Goal: Task Accomplishment & Management: Complete application form

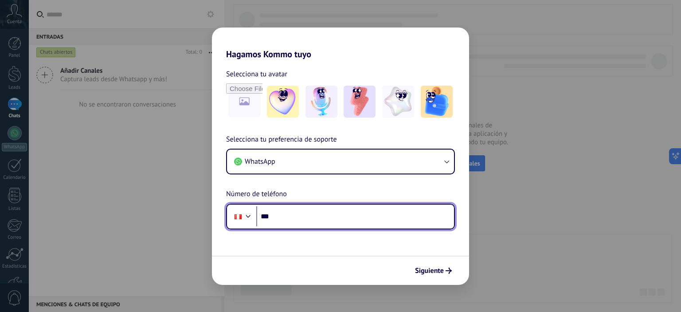
click at [287, 219] on input "***" at bounding box center [355, 216] width 198 height 20
click at [293, 219] on input "**********" at bounding box center [355, 216] width 198 height 20
type input "**********"
click at [329, 215] on input "**********" at bounding box center [355, 216] width 198 height 20
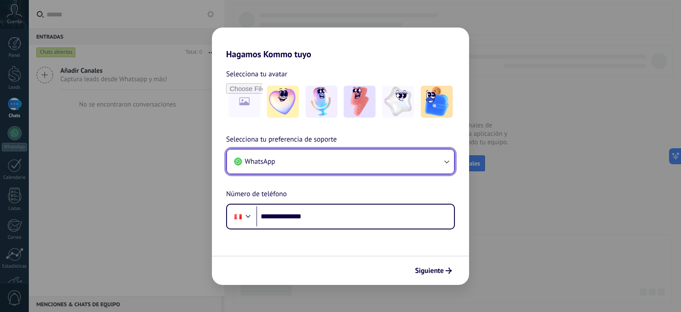
click at [287, 159] on button "WhatsApp" at bounding box center [340, 161] width 227 height 24
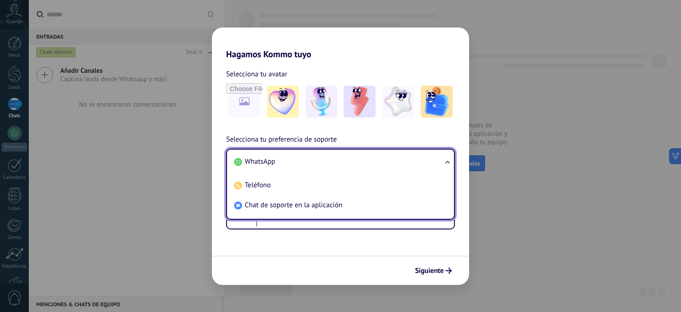
click at [301, 162] on li "WhatsApp" at bounding box center [338, 162] width 216 height 20
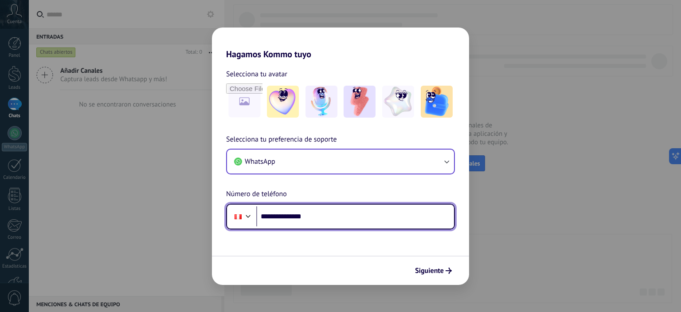
drag, startPoint x: 318, startPoint y: 218, endPoint x: 323, endPoint y: 219, distance: 5.6
click at [318, 218] on input "**********" at bounding box center [355, 216] width 198 height 20
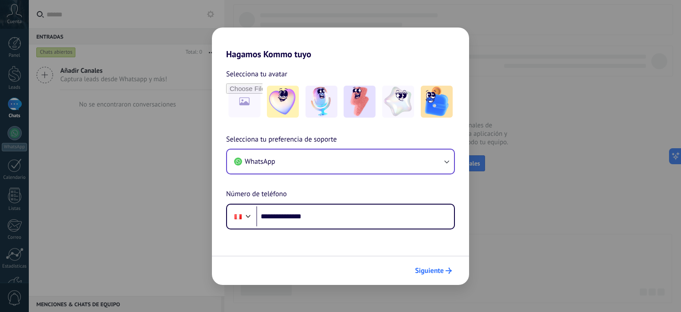
click at [431, 273] on span "Siguiente" at bounding box center [429, 270] width 29 height 6
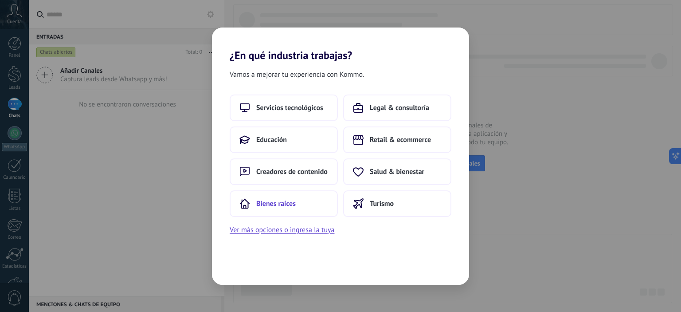
click at [269, 196] on button "Bienes raíces" at bounding box center [284, 203] width 108 height 27
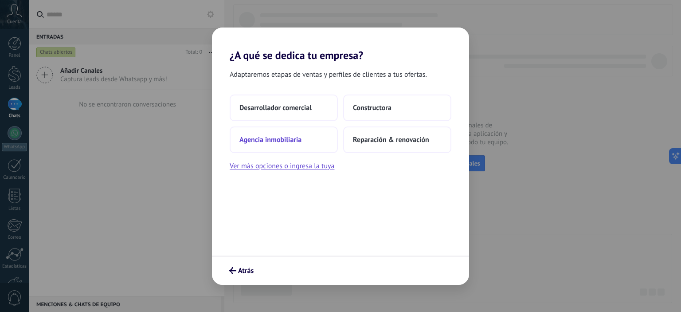
click at [271, 141] on span "Agencia inmobiliaria" at bounding box center [270, 139] width 62 height 9
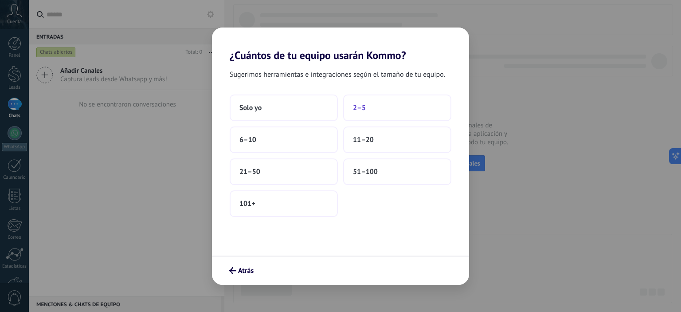
click at [360, 106] on span "2–5" at bounding box center [359, 107] width 13 height 9
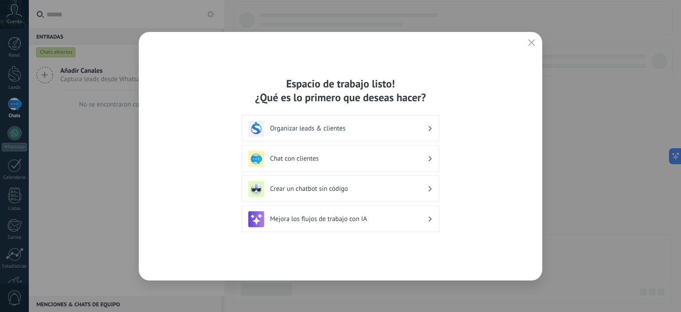
click at [312, 129] on h3 "Organizar leads & clientes" at bounding box center [348, 128] width 157 height 8
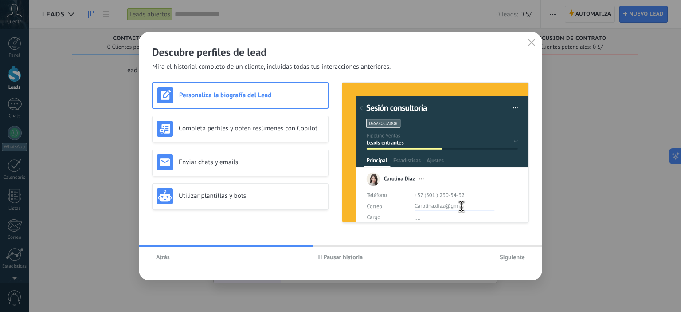
click at [341, 255] on span "Pausar historia" at bounding box center [343, 257] width 39 height 6
click at [162, 260] on span "Atrás" at bounding box center [163, 257] width 14 height 6
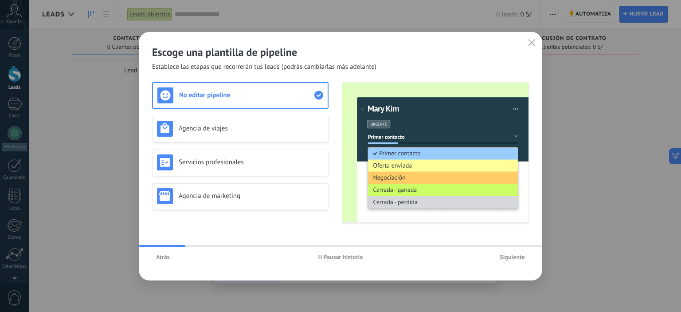
click at [162, 261] on button "Atrás" at bounding box center [163, 256] width 22 height 13
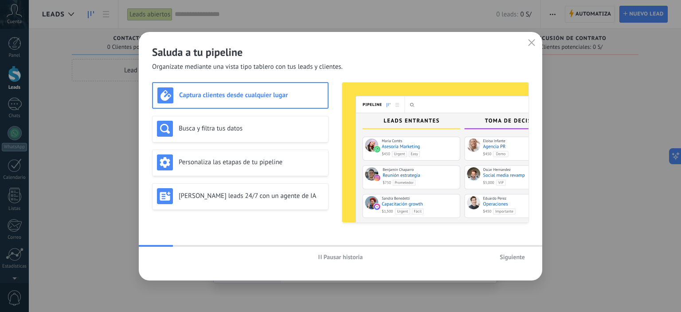
click at [218, 93] on h3 "Captura clientes desde cualquier lugar" at bounding box center [251, 95] width 144 height 8
click at [238, 130] on h3 "Busca y filtra tus datos" at bounding box center [251, 128] width 145 height 8
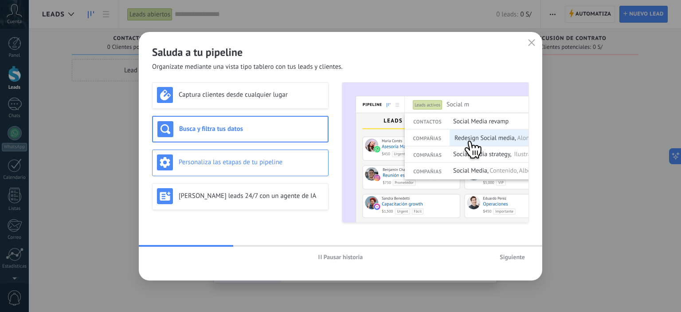
click at [228, 156] on div "Personaliza las etapas de tu pipeline" at bounding box center [240, 162] width 167 height 16
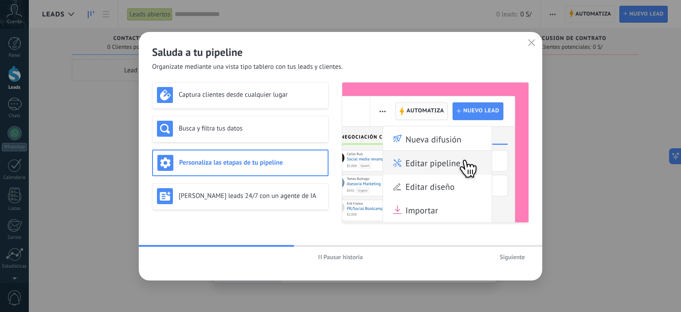
click at [321, 260] on button "Pausar historia" at bounding box center [340, 256] width 53 height 13
click at [207, 95] on h3 "Captura clientes desde cualquier lugar" at bounding box center [251, 94] width 145 height 8
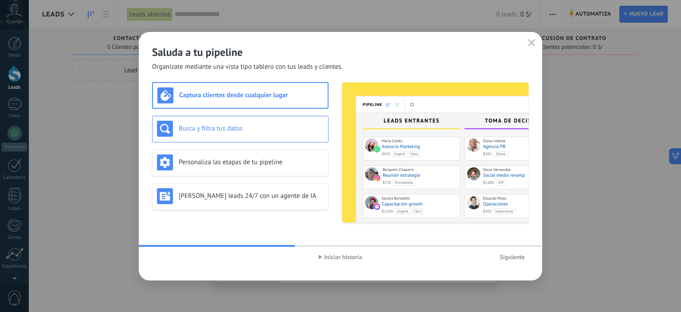
click at [216, 129] on h3 "Busca y filtra tus datos" at bounding box center [251, 128] width 145 height 8
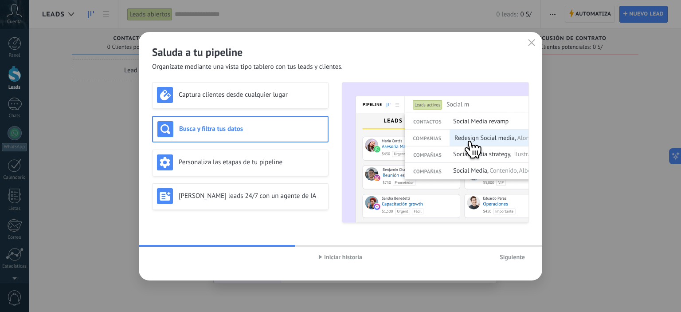
click at [202, 125] on h3 "Busca y filtra tus datos" at bounding box center [251, 129] width 144 height 8
click at [213, 163] on h3 "Personaliza las etapas de tu pipeline" at bounding box center [251, 162] width 145 height 8
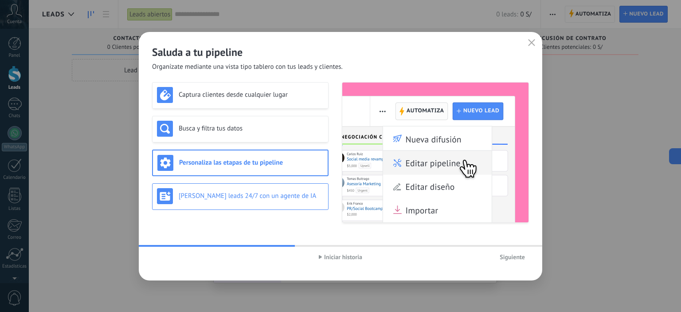
click at [203, 193] on h3 "[PERSON_NAME] leads 24/7 con un agente de IA" at bounding box center [251, 195] width 145 height 8
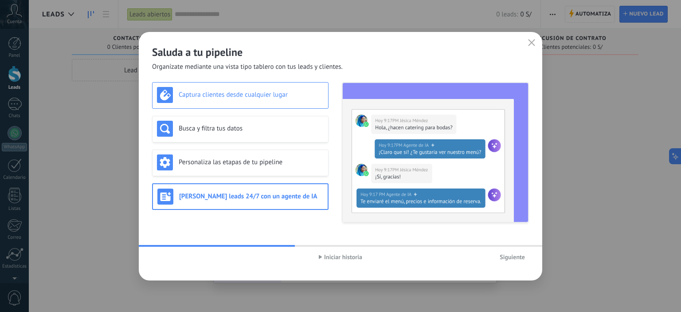
click at [280, 82] on div "Captura clientes desde cualquier lugar" at bounding box center [240, 95] width 176 height 27
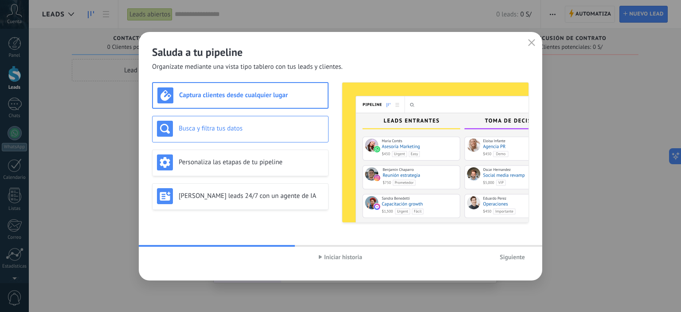
click at [252, 129] on h3 "Busca y filtra tus datos" at bounding box center [251, 128] width 145 height 8
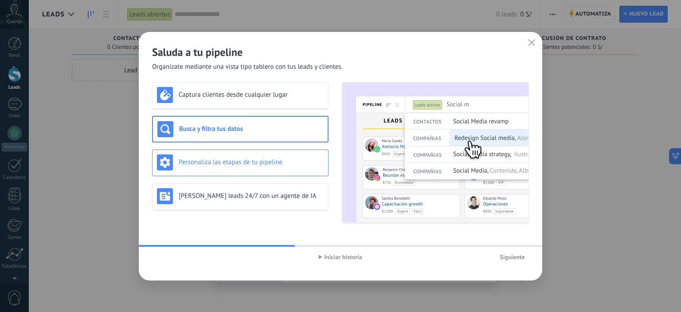
click at [238, 156] on div "Personaliza las etapas de tu pipeline" at bounding box center [240, 162] width 167 height 16
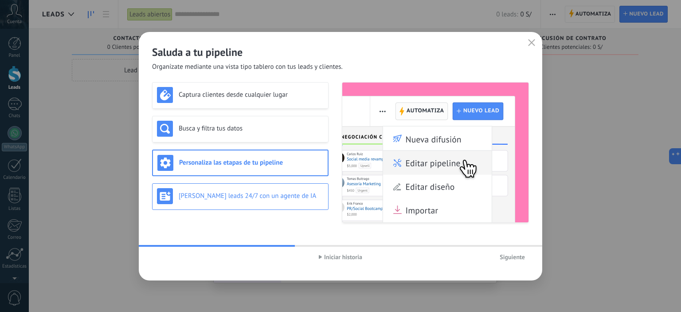
click at [225, 193] on h3 "[PERSON_NAME] leads 24/7 con un agente de IA" at bounding box center [251, 195] width 145 height 8
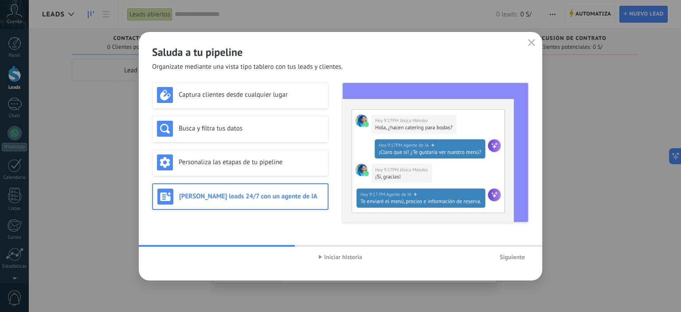
click at [325, 263] on button "Iniciar historia" at bounding box center [340, 256] width 51 height 13
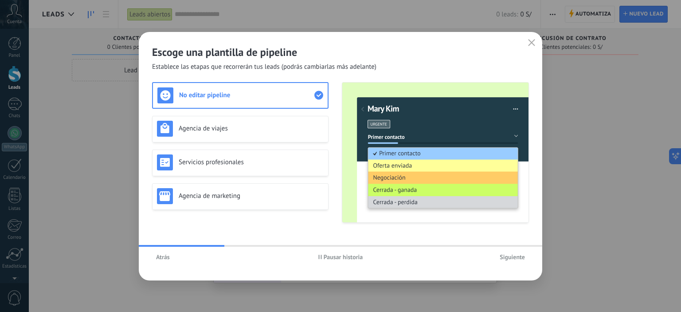
click at [257, 232] on div "Escoge una plantilla de pipeline Establece las etapas que recorrerán tus leads …" at bounding box center [340, 156] width 403 height 248
click at [345, 260] on span "Pausar historia" at bounding box center [343, 257] width 39 height 6
click at [239, 125] on h3 "Agencia de viajes" at bounding box center [251, 128] width 145 height 8
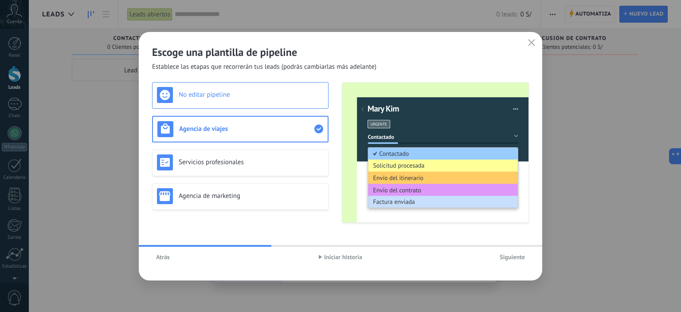
click at [250, 98] on h3 "No editar pipeline" at bounding box center [251, 94] width 145 height 8
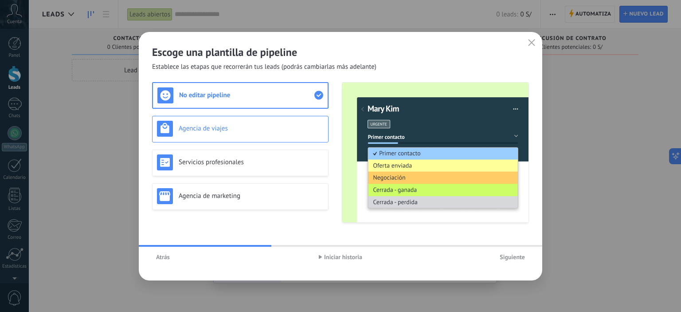
click at [214, 125] on h3 "Agencia de viajes" at bounding box center [251, 128] width 145 height 8
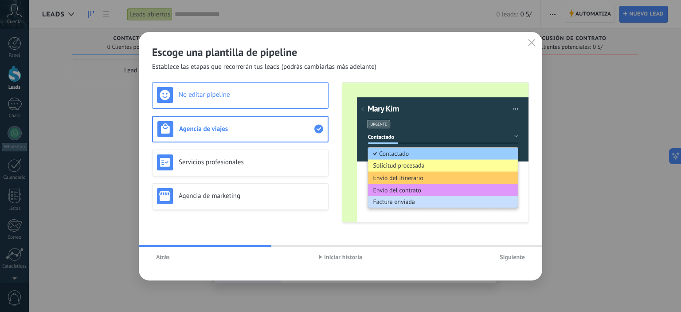
click at [208, 98] on h3 "No editar pipeline" at bounding box center [251, 94] width 145 height 8
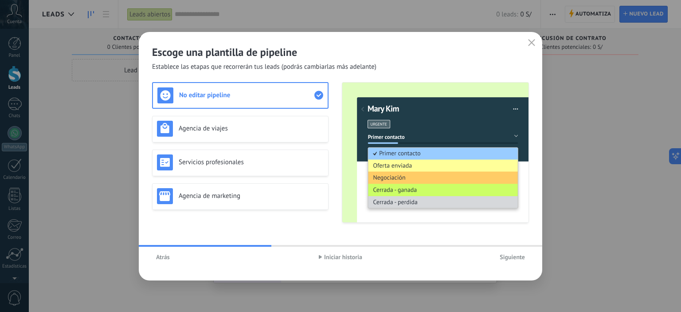
click at [217, 94] on h3 "No editar pipeline" at bounding box center [246, 95] width 135 height 8
click at [239, 91] on h3 "No editar pipeline" at bounding box center [246, 95] width 135 height 8
click at [241, 118] on div "Agencia de viajes" at bounding box center [240, 129] width 176 height 27
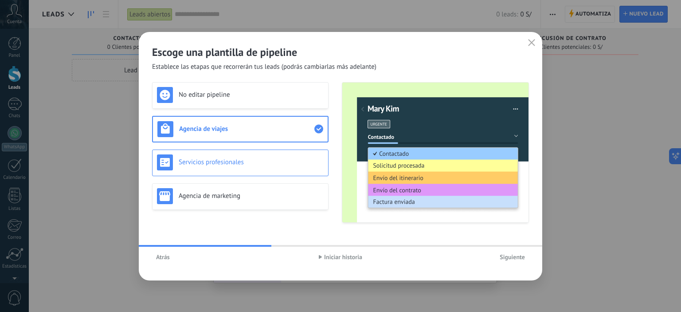
click at [223, 162] on h3 "Servicios profesionales" at bounding box center [251, 162] width 145 height 8
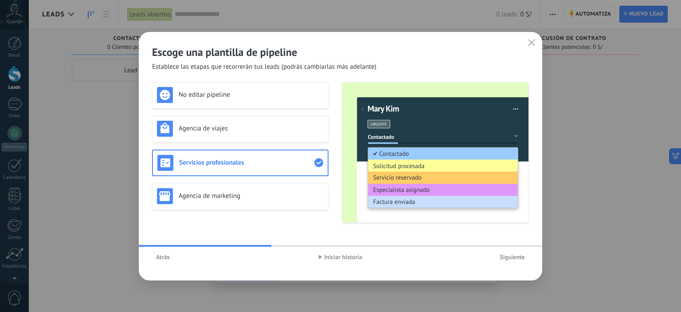
click at [221, 159] on h3 "Servicios profesionales" at bounding box center [246, 162] width 135 height 8
click at [221, 140] on div "Agencia de viajes" at bounding box center [240, 129] width 176 height 27
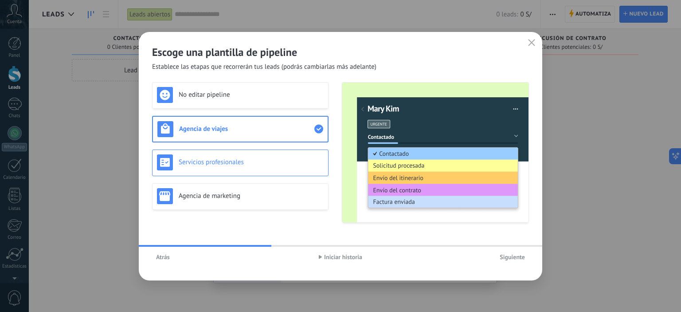
click at [221, 165] on h3 "Servicios profesionales" at bounding box center [251, 162] width 145 height 8
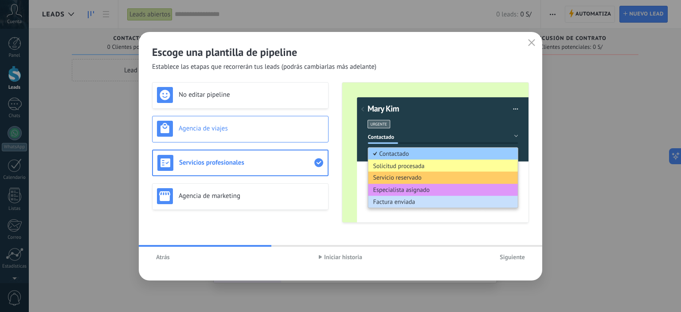
click at [220, 135] on div "Agencia de viajes" at bounding box center [240, 129] width 167 height 16
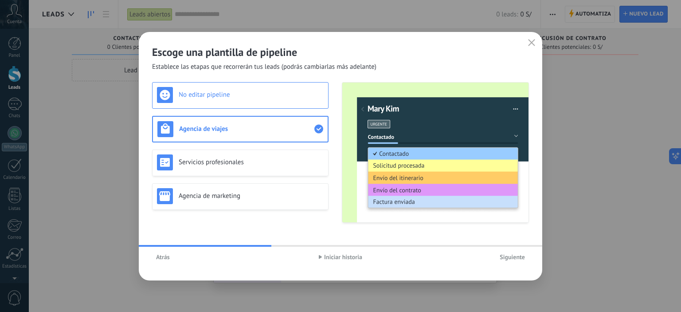
click at [204, 95] on h3 "No editar pipeline" at bounding box center [251, 94] width 145 height 8
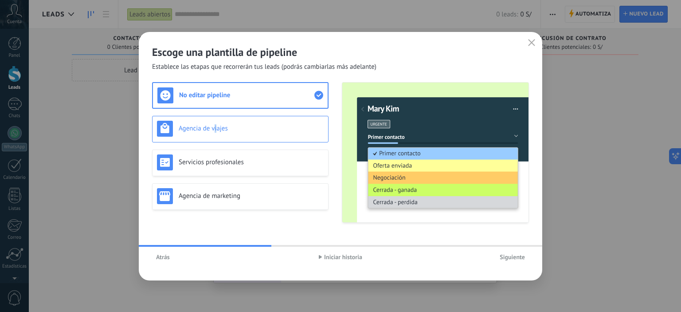
click at [216, 117] on div "Agencia de viajes" at bounding box center [240, 129] width 176 height 27
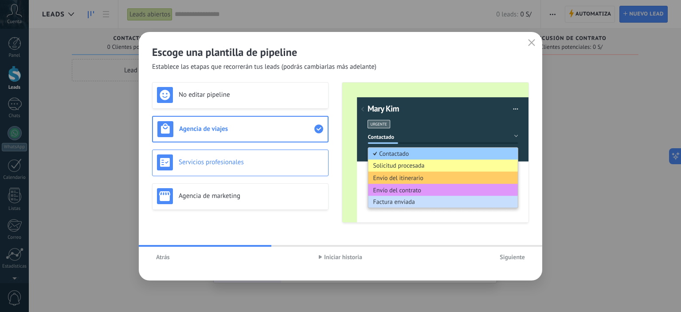
drag, startPoint x: 214, startPoint y: 163, endPoint x: 218, endPoint y: 175, distance: 12.8
click at [214, 163] on h3 "Servicios profesionales" at bounding box center [251, 162] width 145 height 8
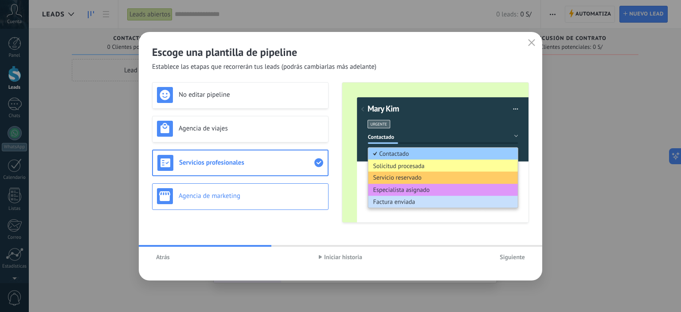
click at [209, 197] on h3 "Agencia de marketing" at bounding box center [251, 195] width 145 height 8
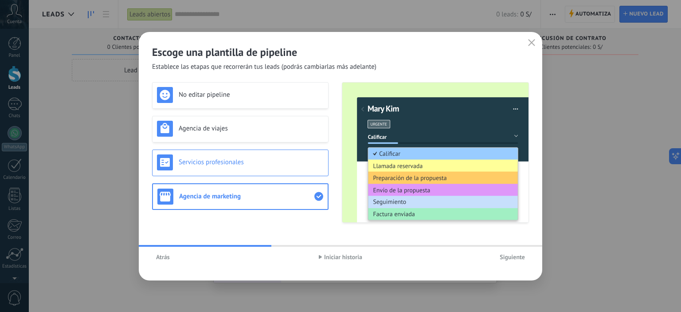
click at [219, 167] on div "Servicios profesionales" at bounding box center [240, 162] width 167 height 16
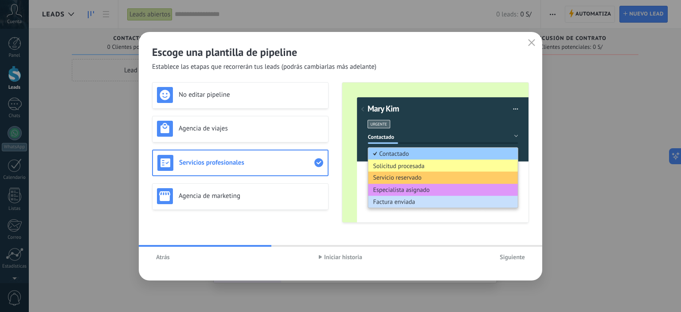
click at [163, 260] on span "Atrás" at bounding box center [163, 257] width 14 height 6
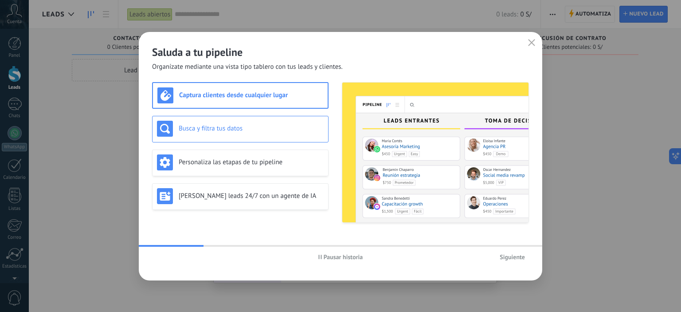
click at [223, 133] on div "Busca y filtra tus datos" at bounding box center [240, 129] width 167 height 16
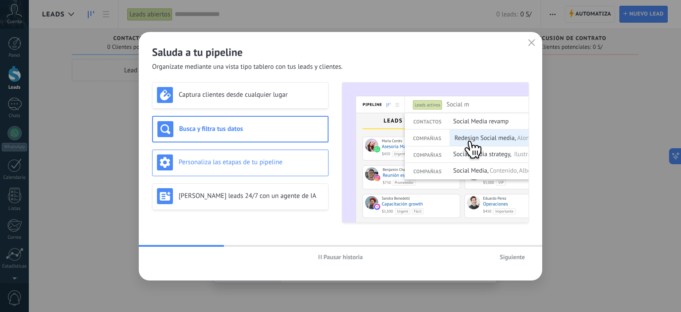
click at [227, 160] on h3 "Personaliza las etapas de tu pipeline" at bounding box center [251, 162] width 145 height 8
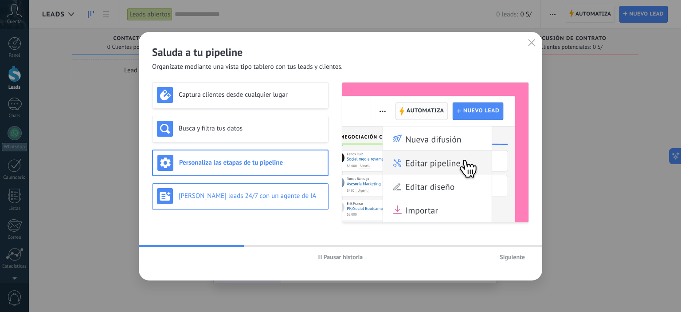
click at [230, 196] on h3 "[PERSON_NAME] leads 24/7 con un agente de IA" at bounding box center [251, 195] width 145 height 8
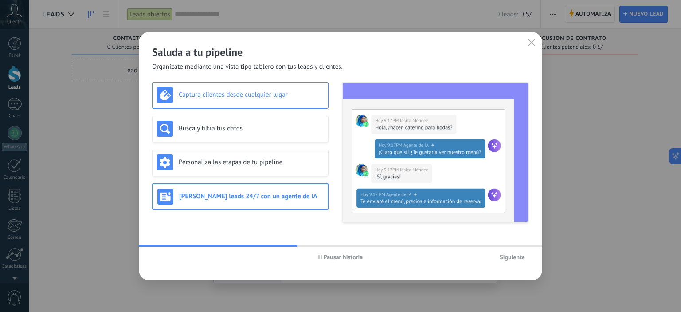
click at [207, 101] on div "Captura clientes desde cualquier lugar" at bounding box center [240, 95] width 167 height 16
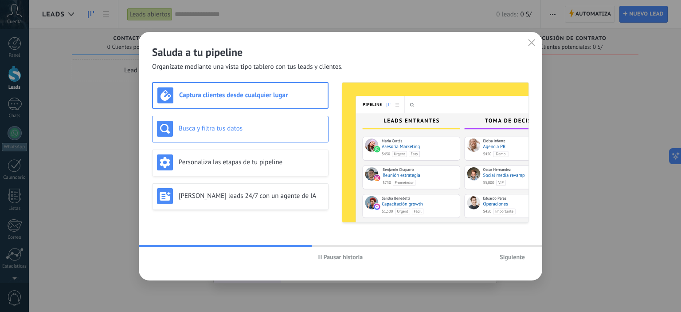
click at [220, 122] on div "Busca y filtra tus datos" at bounding box center [240, 129] width 167 height 16
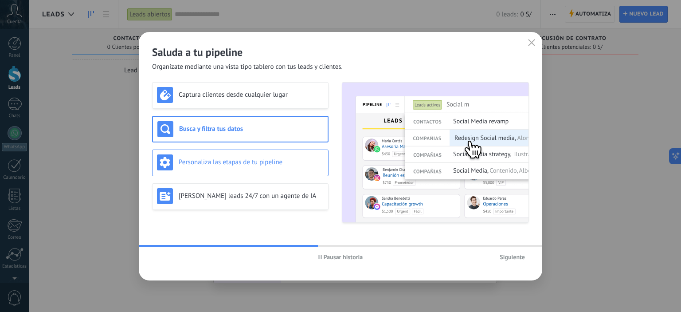
click at [224, 161] on h3 "Personaliza las etapas de tu pipeline" at bounding box center [251, 162] width 145 height 8
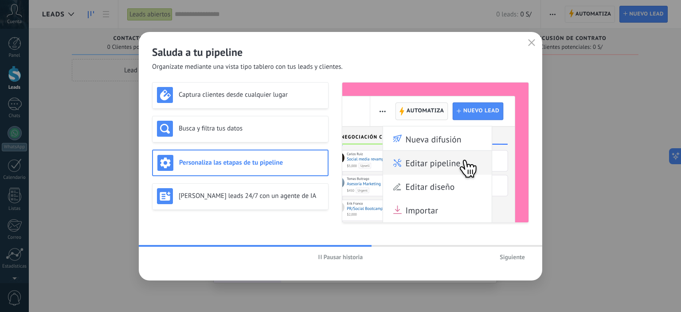
click at [517, 260] on button "Siguiente" at bounding box center [512, 256] width 33 height 13
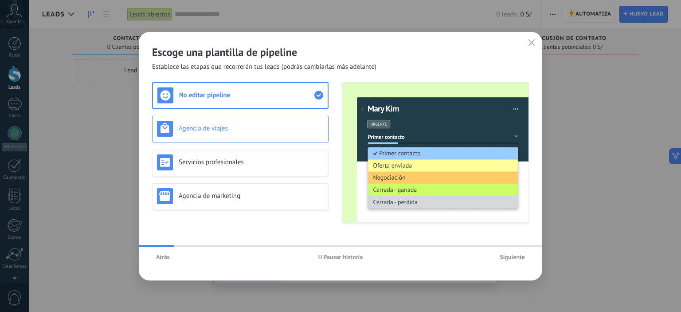
click at [199, 126] on h3 "Agencia de viajes" at bounding box center [251, 128] width 145 height 8
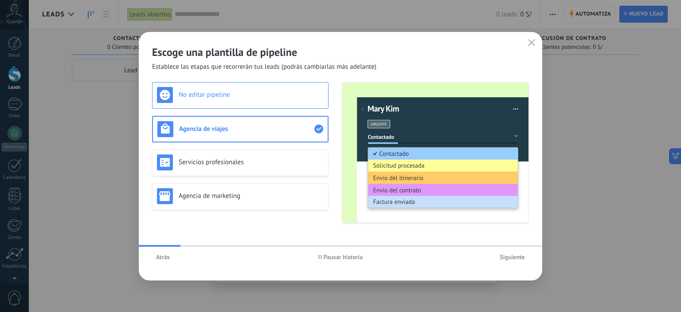
click at [225, 102] on div "No editar pipeline" at bounding box center [240, 95] width 176 height 27
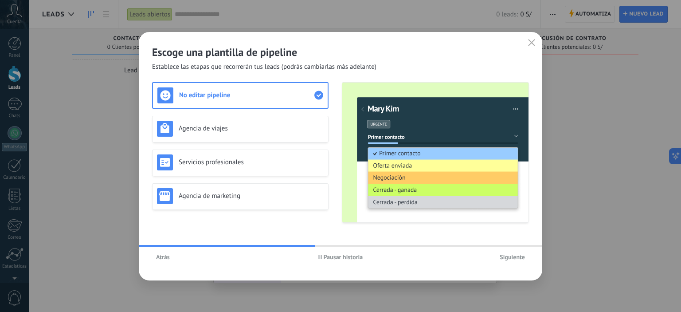
click at [336, 257] on span "Pausar historia" at bounding box center [343, 257] width 39 height 6
click at [510, 257] on span "Siguiente" at bounding box center [512, 257] width 25 height 6
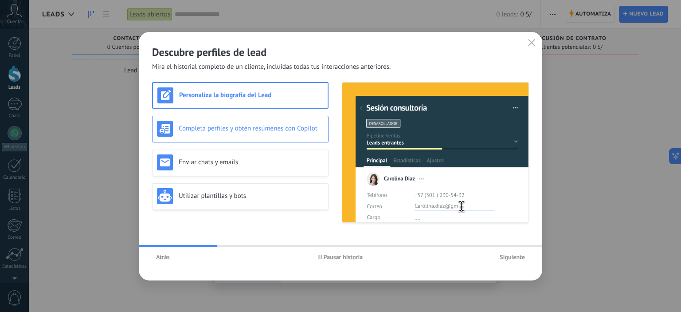
click at [200, 122] on div "Completa perfiles y obtén resúmenes con Copilot" at bounding box center [240, 129] width 167 height 16
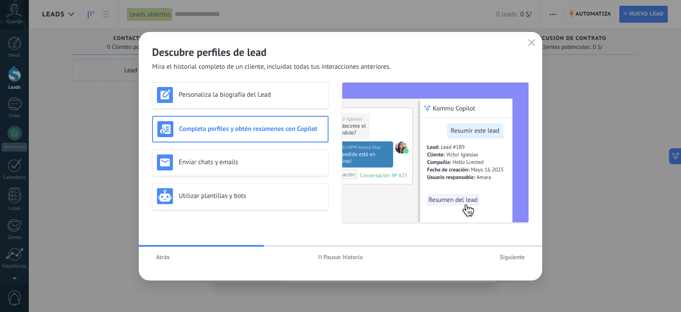
click at [336, 257] on span "Pausar historia" at bounding box center [343, 257] width 39 height 6
click at [249, 99] on div "Personaliza la biografía del Lead" at bounding box center [240, 95] width 167 height 16
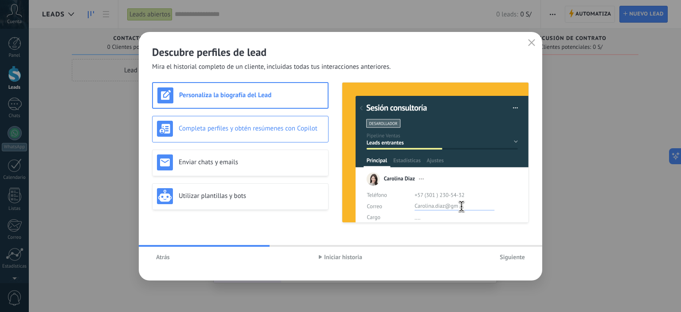
click at [236, 130] on h3 "Completa perfiles y obtén resúmenes con Copilot" at bounding box center [251, 128] width 145 height 8
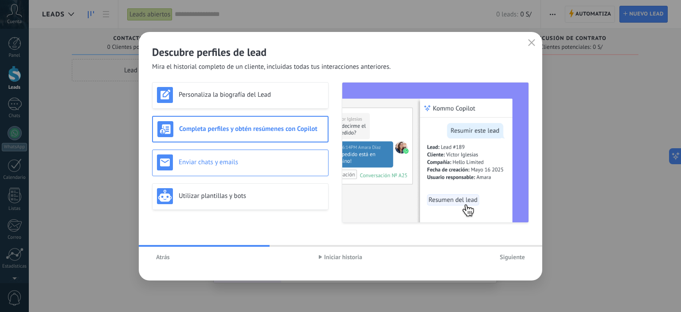
click at [247, 164] on h3 "Enviar chats y emails" at bounding box center [251, 162] width 145 height 8
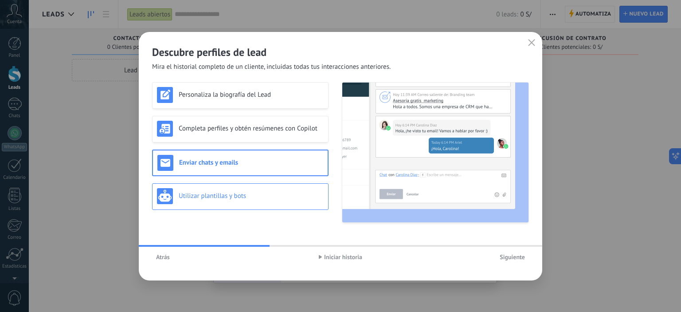
click at [205, 198] on h3 "Utilizar plantillas y bots" at bounding box center [251, 195] width 145 height 8
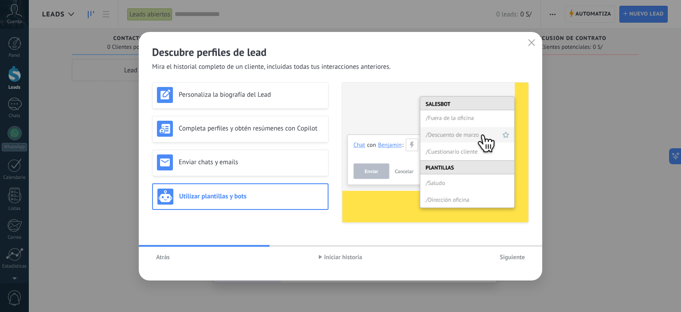
click at [514, 257] on span "Siguiente" at bounding box center [512, 257] width 25 height 6
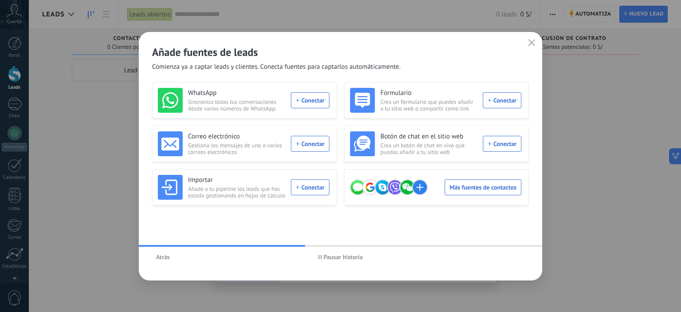
click at [327, 258] on span "Pausar historia" at bounding box center [343, 257] width 39 height 6
click at [302, 102] on div "WhatsApp Sincroniza todas tus conversaciones desde varios números de WhatsApp. …" at bounding box center [244, 100] width 172 height 25
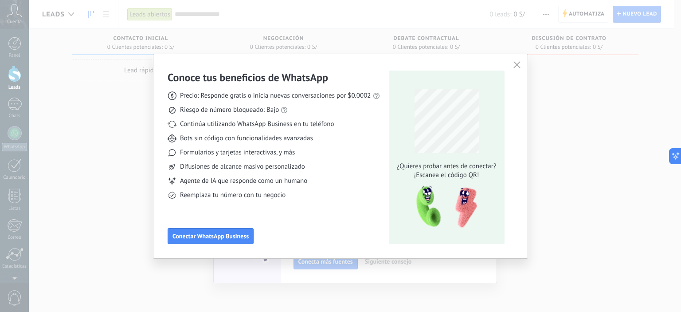
click at [279, 173] on div "Precio: Responde gratis o inicia nuevas conversaciones por $0.0002 Riesgo de nú…" at bounding box center [274, 141] width 212 height 115
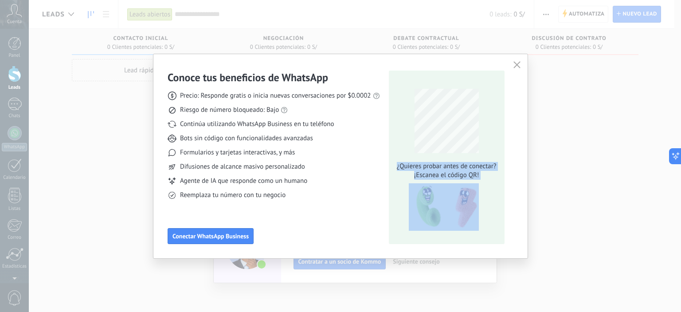
click at [522, 63] on div "Conoce tus beneficios de WhatsApp Precio: Responde gratis o inicia nuevas conve…" at bounding box center [340, 156] width 374 height 204
click at [518, 66] on use "button" at bounding box center [516, 65] width 7 height 7
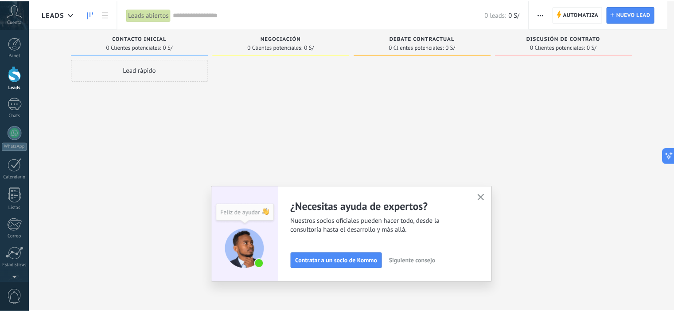
scroll to position [57, 0]
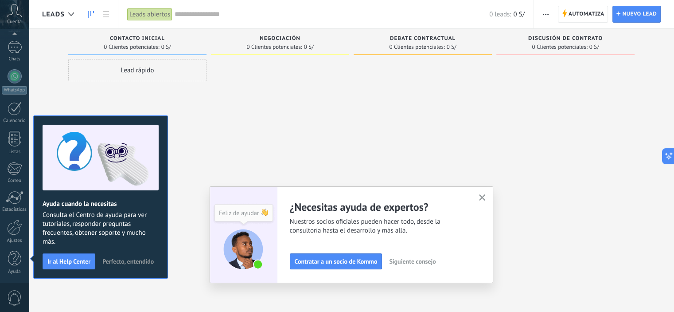
click at [212, 113] on div at bounding box center [280, 157] width 138 height 196
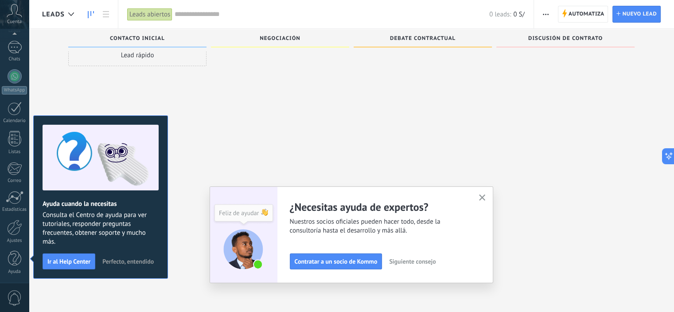
scroll to position [0, 0]
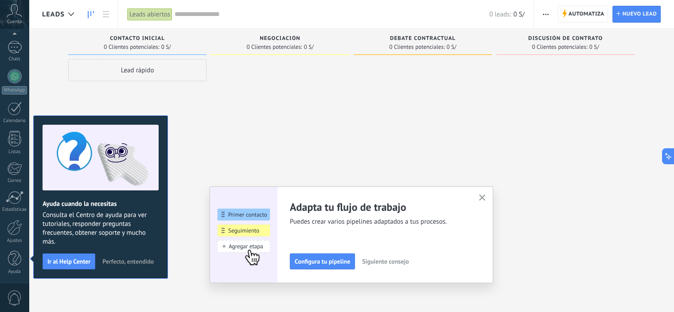
click at [268, 111] on div at bounding box center [280, 157] width 138 height 196
click at [12, 77] on div at bounding box center [15, 76] width 14 height 14
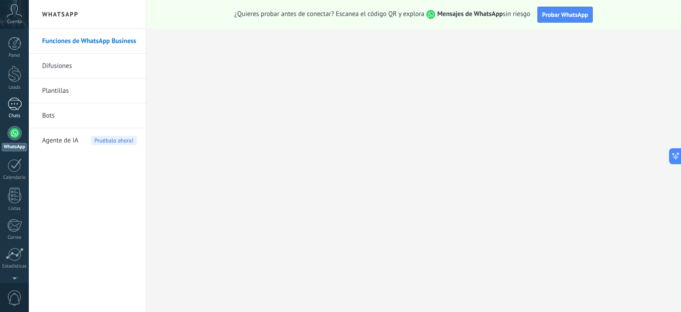
click at [17, 104] on div at bounding box center [15, 104] width 14 height 13
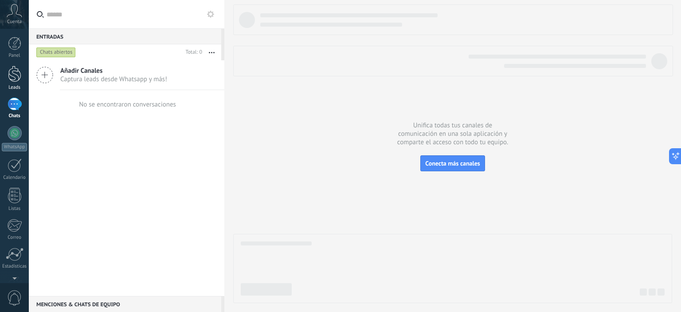
click at [15, 72] on div at bounding box center [14, 74] width 13 height 16
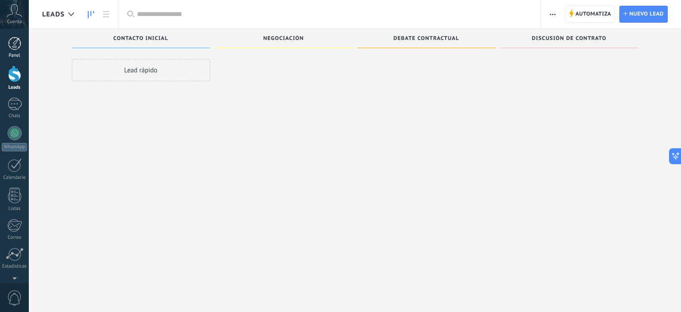
click at [12, 45] on div at bounding box center [14, 43] width 13 height 13
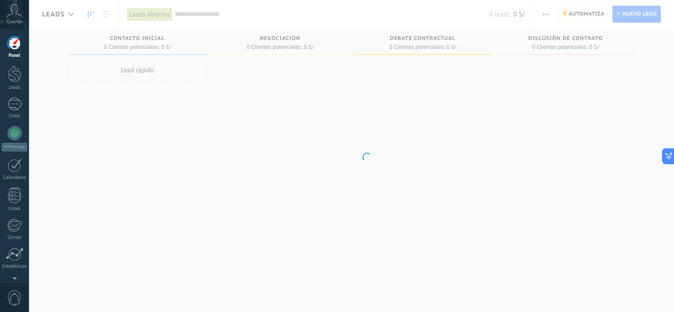
click at [12, 125] on div "Panel Leads Chats WhatsApp Clientes" at bounding box center [14, 188] width 29 height 303
click at [13, 135] on div at bounding box center [15, 133] width 14 height 14
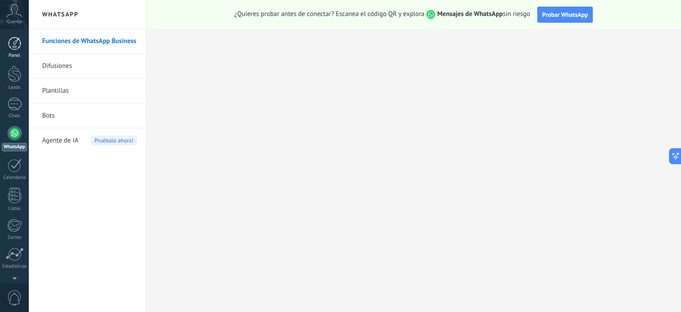
click at [11, 53] on div "Panel" at bounding box center [15, 56] width 26 height 6
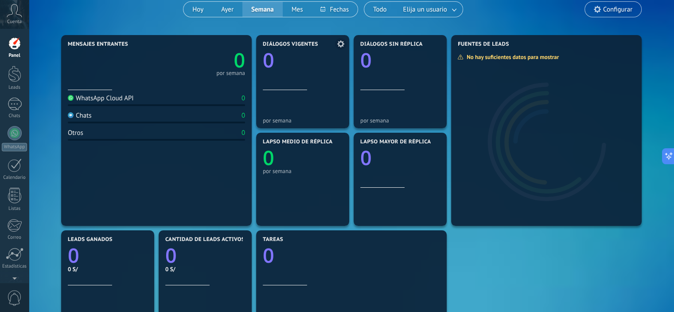
scroll to position [5, 0]
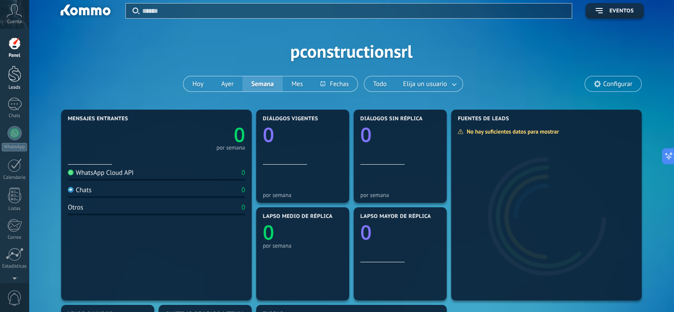
click at [12, 76] on div at bounding box center [14, 74] width 13 height 16
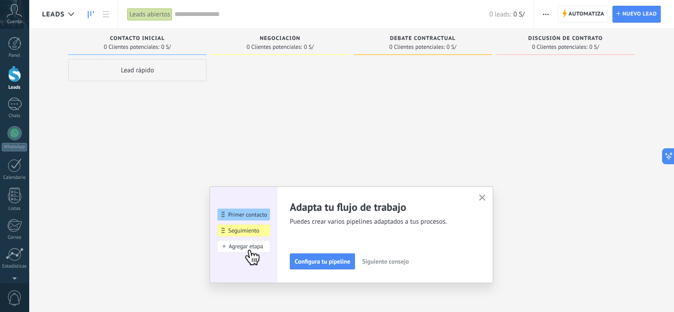
click at [152, 17] on div "Leads abiertos" at bounding box center [149, 14] width 45 height 13
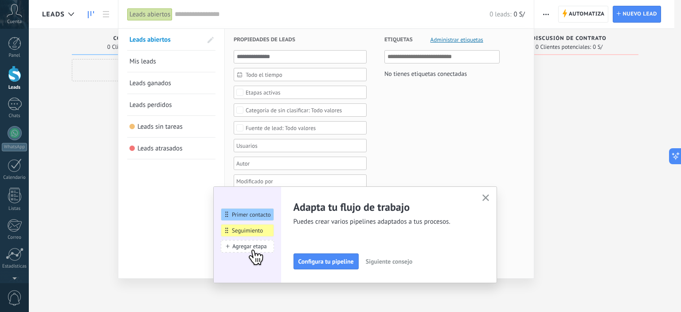
click at [158, 15] on div "Leads abiertos" at bounding box center [149, 14] width 45 height 13
click at [103, 97] on div at bounding box center [340, 156] width 681 height 312
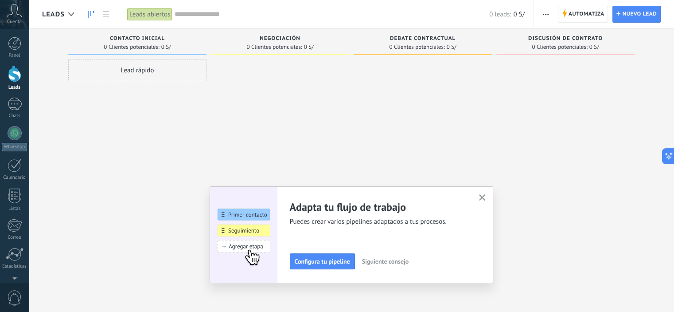
click at [136, 39] on span "Contacto inicial" at bounding box center [137, 38] width 55 height 6
click at [145, 38] on span "Contacto inicial" at bounding box center [137, 38] width 55 height 6
click at [146, 38] on span "Contacto inicial" at bounding box center [137, 38] width 55 height 6
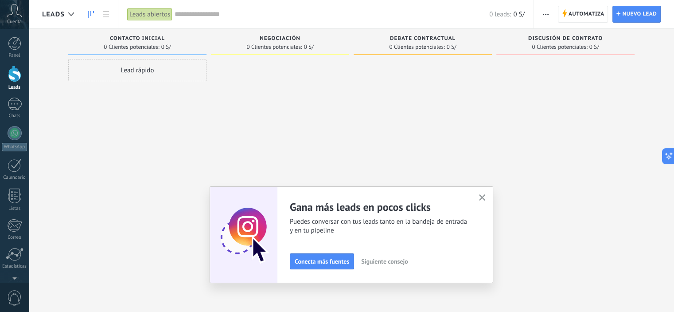
click at [423, 35] on div "Debate contractual 0 Clientes potenciales: 0 S/" at bounding box center [423, 42] width 138 height 26
click at [427, 37] on span "Debate contractual" at bounding box center [423, 38] width 66 height 6
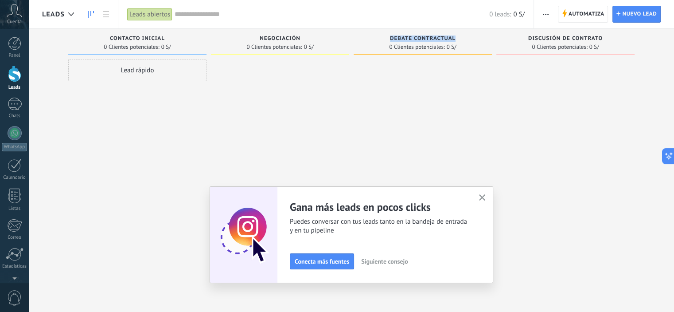
click at [442, 94] on div at bounding box center [423, 157] width 138 height 196
click at [160, 39] on span "Contacto inicial" at bounding box center [137, 38] width 55 height 6
click at [488, 194] on button "button" at bounding box center [482, 198] width 11 height 12
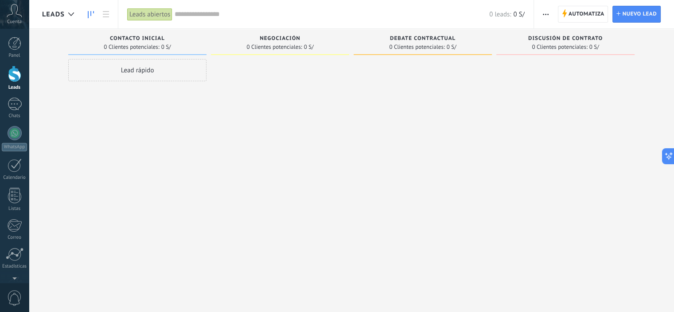
click at [266, 148] on div at bounding box center [280, 157] width 138 height 196
click at [15, 47] on div at bounding box center [14, 43] width 13 height 13
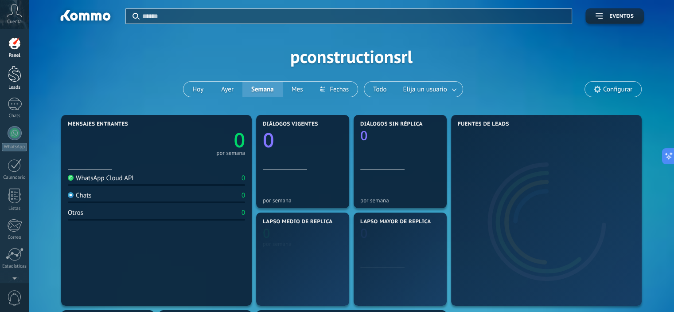
click at [10, 69] on div at bounding box center [14, 74] width 13 height 16
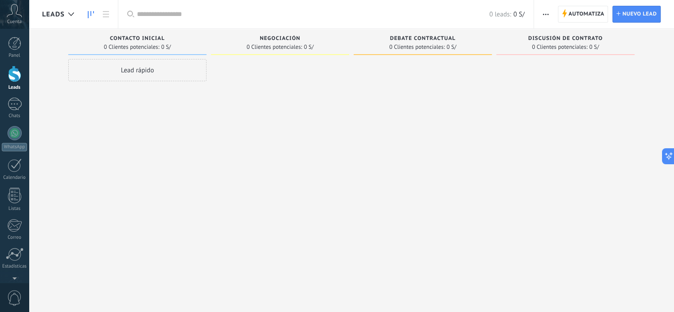
click at [134, 125] on div "Lead rápido" at bounding box center [137, 157] width 138 height 196
click at [133, 71] on div "Lead rápido" at bounding box center [137, 70] width 138 height 22
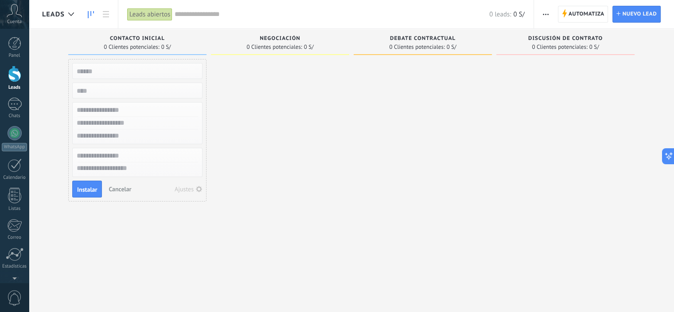
click at [254, 129] on div at bounding box center [280, 157] width 138 height 196
drag, startPoint x: 91, startPoint y: 217, endPoint x: 91, endPoint y: 208, distance: 9.3
click at [91, 218] on div "Lead rápido Instalar Cancelar Ajustes" at bounding box center [137, 157] width 138 height 196
click at [121, 190] on span "Cancelar" at bounding box center [120, 189] width 23 height 8
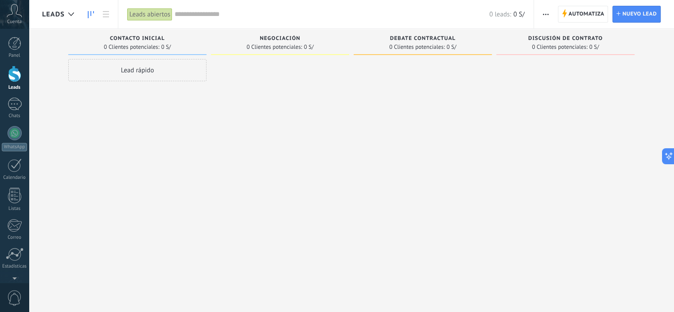
click at [141, 76] on div "Lead rápido" at bounding box center [137, 70] width 138 height 22
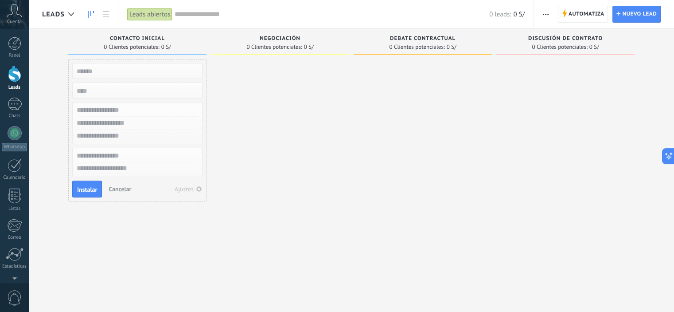
click at [144, 207] on div "Lead rápido Instalar Cancelar Ajustes" at bounding box center [137, 157] width 138 height 196
click at [126, 189] on span "Cancelar" at bounding box center [120, 189] width 23 height 8
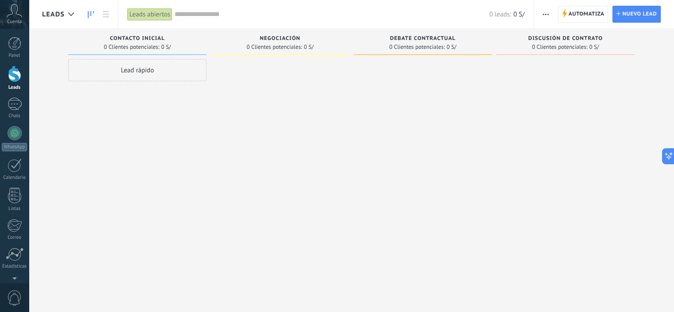
click at [147, 221] on div "Lead rápido" at bounding box center [137, 157] width 138 height 196
click at [378, 203] on div at bounding box center [423, 157] width 138 height 196
drag, startPoint x: 189, startPoint y: 111, endPoint x: 257, endPoint y: 104, distance: 68.2
click at [257, 104] on div "Leads Entrantes Solicitudes: [PHONE_NUMBER] Contacto inicial 0 Clientes potenci…" at bounding box center [358, 142] width 632 height 226
click at [156, 80] on div "Lead rápido" at bounding box center [137, 70] width 138 height 22
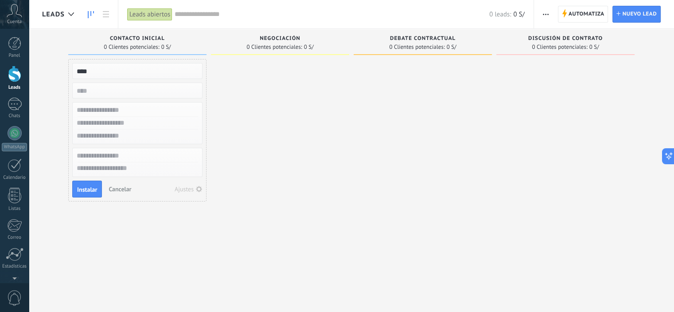
type input "****"
click at [119, 90] on input "numeric" at bounding box center [136, 90] width 129 height 12
type input "***"
click at [141, 104] on input "text" at bounding box center [136, 110] width 129 height 13
click at [138, 113] on input "text" at bounding box center [136, 110] width 129 height 13
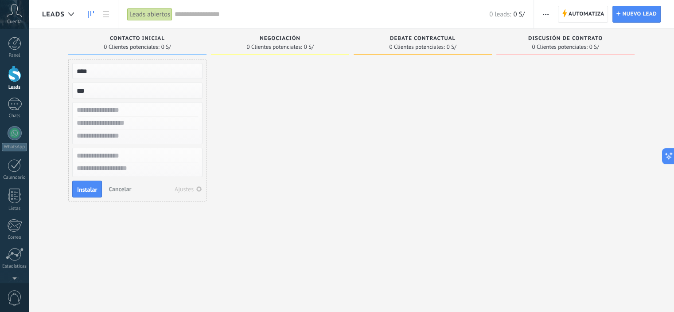
click at [117, 111] on input "text" at bounding box center [136, 110] width 129 height 13
type input "***"
click at [122, 118] on input "text" at bounding box center [136, 123] width 129 height 13
type input "*****"
click at [99, 137] on input "text" at bounding box center [136, 135] width 129 height 13
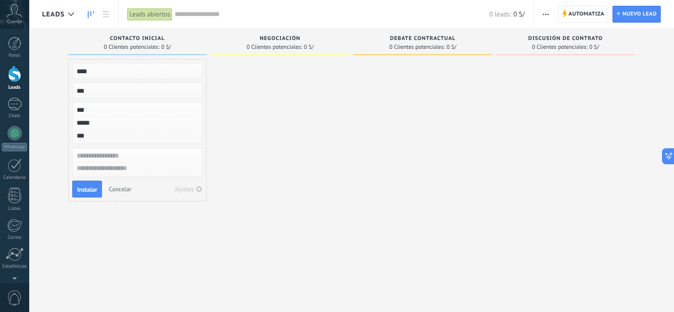
type input "***"
click at [96, 160] on input "text" at bounding box center [136, 155] width 129 height 13
type input "***"
click at [94, 169] on textarea at bounding box center [137, 168] width 129 height 13
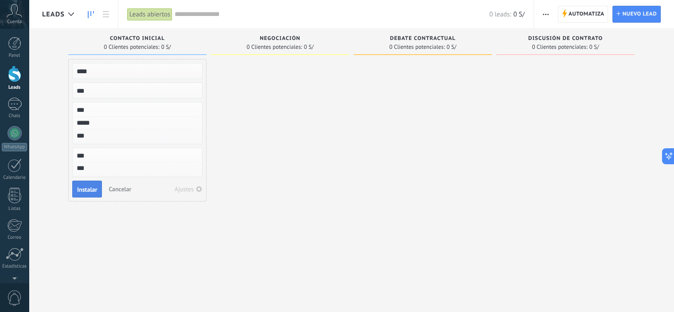
type textarea "***"
click at [79, 187] on span "Instalar" at bounding box center [87, 189] width 20 height 6
click at [169, 228] on div "Lead rápido asd, asd [DATE] 15:50 gera 100 S/ No hay tareas" at bounding box center [137, 157] width 138 height 196
drag, startPoint x: 129, startPoint y: 74, endPoint x: 222, endPoint y: 82, distance: 92.9
click at [274, 73] on div "Leads Entrantes Solicitudes: 0 0 0 0 0 Contacto inicial 1 Cliente potencial: 10…" at bounding box center [358, 142] width 632 height 226
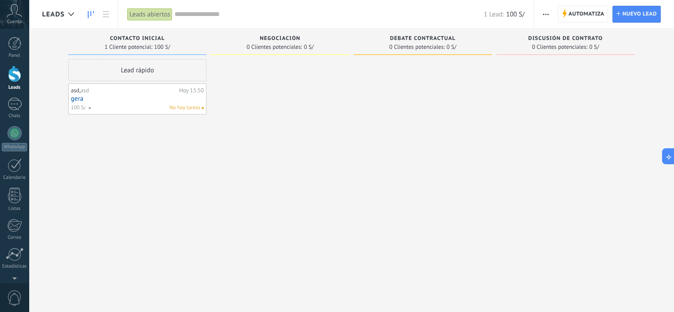
drag, startPoint x: 90, startPoint y: 76, endPoint x: 172, endPoint y: 95, distance: 83.8
click at [177, 93] on div "Lead rápido asd, asd [DATE] 15:50 gera 100 S/ No hay tareas" at bounding box center [137, 157] width 138 height 196
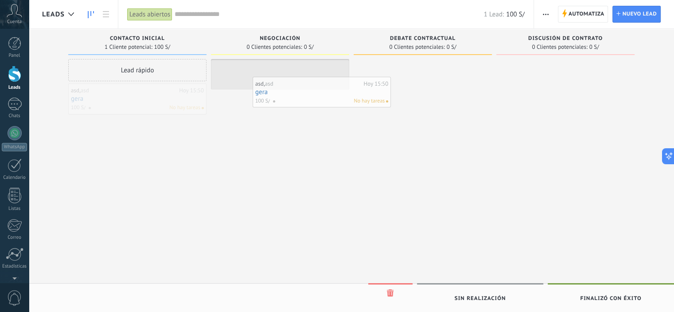
drag, startPoint x: 94, startPoint y: 95, endPoint x: 283, endPoint y: 79, distance: 189.5
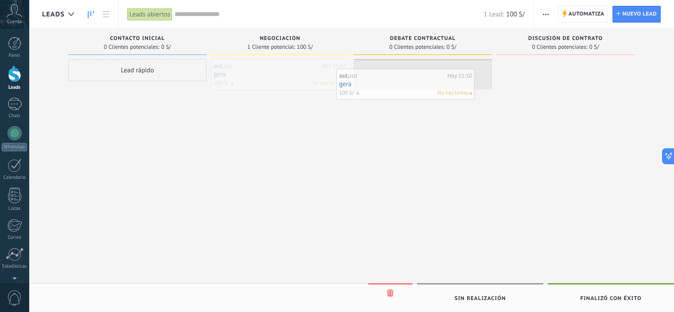
drag, startPoint x: 262, startPoint y: 69, endPoint x: 388, endPoint y: 78, distance: 125.7
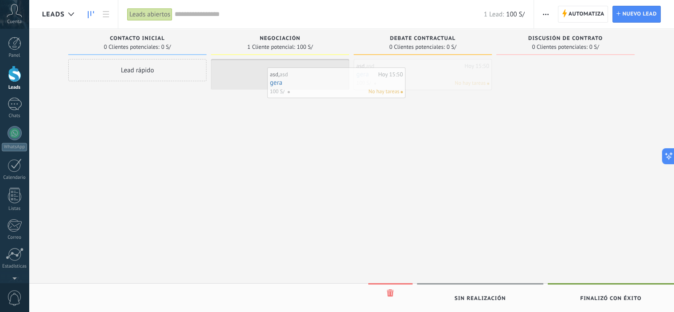
drag, startPoint x: 383, startPoint y: 82, endPoint x: 257, endPoint y: 94, distance: 126.9
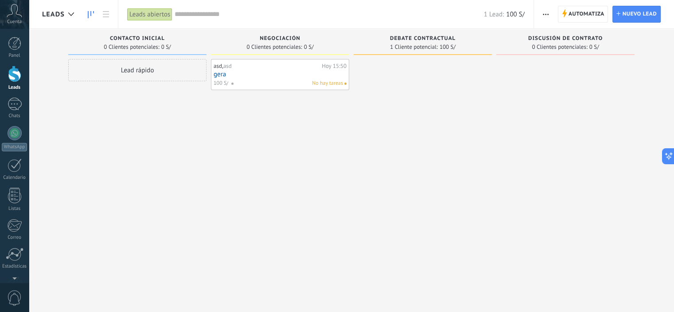
drag, startPoint x: 246, startPoint y: 154, endPoint x: 300, endPoint y: 156, distance: 53.2
click at [252, 155] on div "asd, asd [DATE] 15:50 gera 100 S/ No hay tareas" at bounding box center [280, 157] width 138 height 196
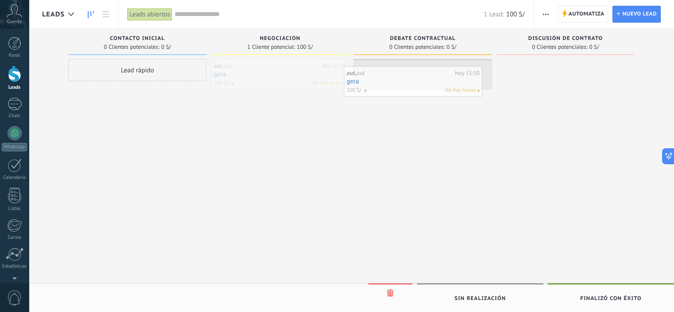
drag, startPoint x: 281, startPoint y: 76, endPoint x: 413, endPoint y: 81, distance: 131.8
drag, startPoint x: 426, startPoint y: 74, endPoint x: 437, endPoint y: 76, distance: 11.2
drag, startPoint x: 427, startPoint y: 77, endPoint x: 557, endPoint y: 76, distance: 129.9
drag, startPoint x: 578, startPoint y: 75, endPoint x: 458, endPoint y: 86, distance: 120.6
drag, startPoint x: 278, startPoint y: 88, endPoint x: 151, endPoint y: 122, distance: 131.2
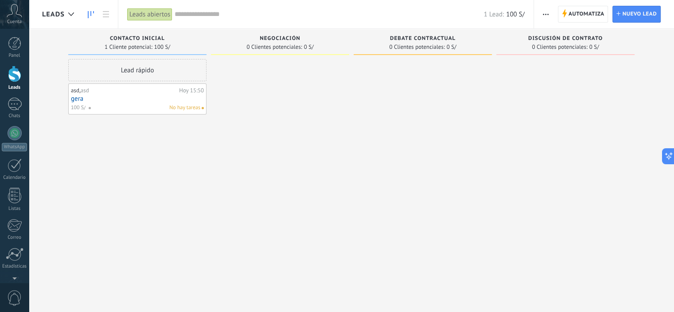
click at [135, 169] on div "Lead rápido asd, asd [DATE] 15:50 gera 100 S/ No hay tareas" at bounding box center [137, 157] width 138 height 196
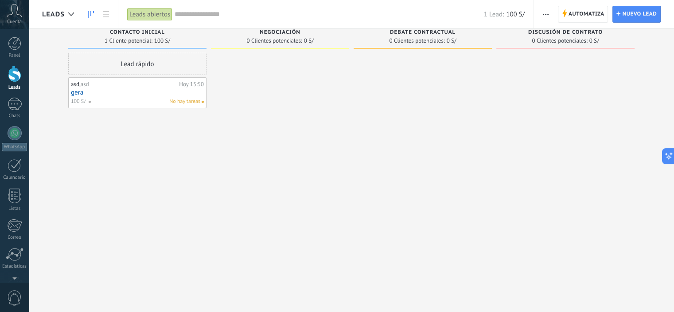
scroll to position [0, 0]
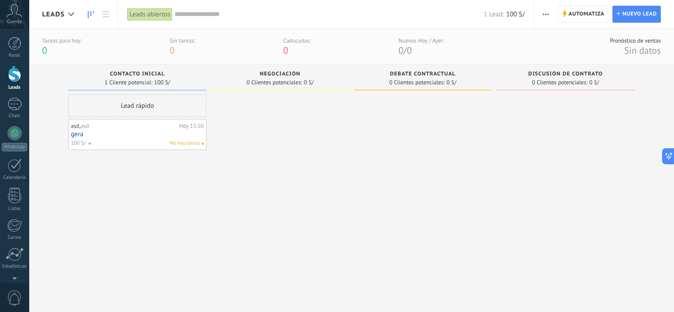
click at [296, 180] on div at bounding box center [280, 192] width 138 height 196
drag, startPoint x: 234, startPoint y: 49, endPoint x: 379, endPoint y: 51, distance: 145.0
click at [374, 51] on div "Tareas para [DATE]: 0 Sin tareas: 0 Caducadas: 0 Nuevos [DATE] / [DATE]: 0 / 0" at bounding box center [243, 47] width 402 height 20
click at [353, 184] on div "Negociación 0 Clientes potenciales: 0 S/" at bounding box center [282, 177] width 143 height 226
click at [199, 145] on span "No hay tareas" at bounding box center [184, 143] width 31 height 8
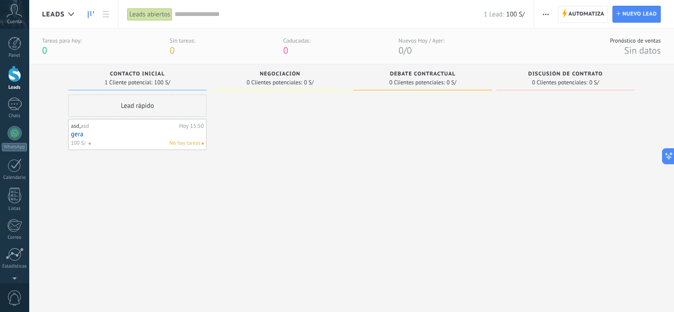
click at [188, 143] on span "No hay tareas" at bounding box center [184, 143] width 31 height 8
click at [146, 138] on div "asd, asd [DATE] 15:50 gera 100 S/ No hay tareas" at bounding box center [137, 134] width 133 height 26
click at [665, 159] on icon at bounding box center [665, 155] width 9 height 9
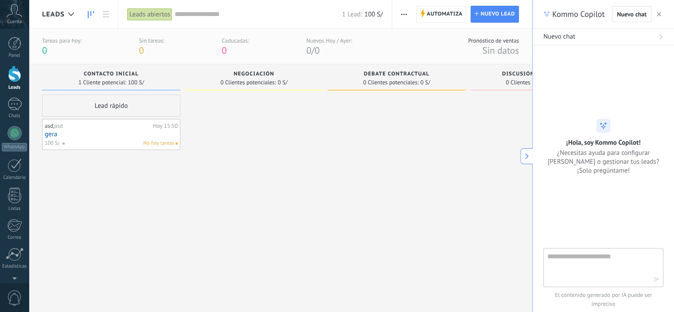
scroll to position [8, 0]
drag, startPoint x: 83, startPoint y: 132, endPoint x: 165, endPoint y: 116, distance: 83.6
click at [287, 133] on div at bounding box center [254, 177] width 138 height 167
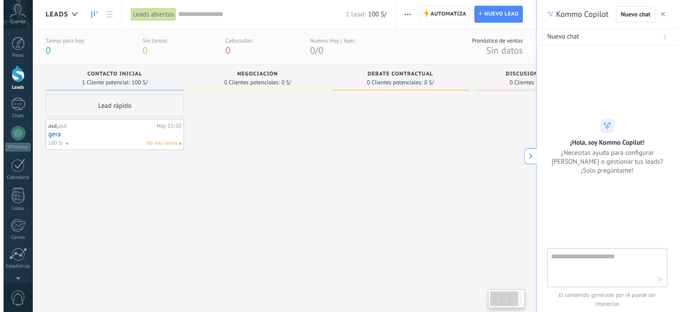
scroll to position [0, 0]
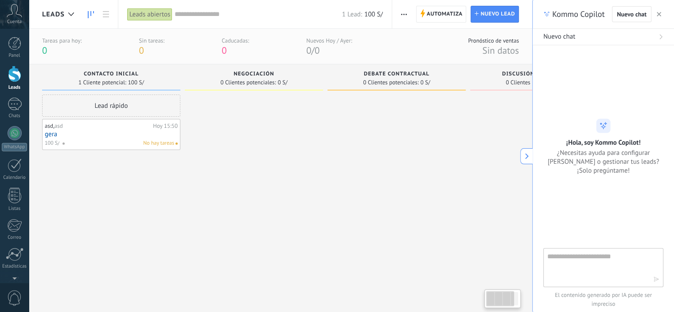
click at [135, 133] on link "gera" at bounding box center [111, 134] width 133 height 8
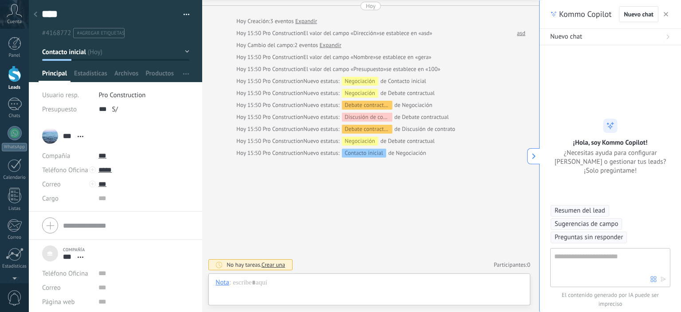
scroll to position [16, 0]
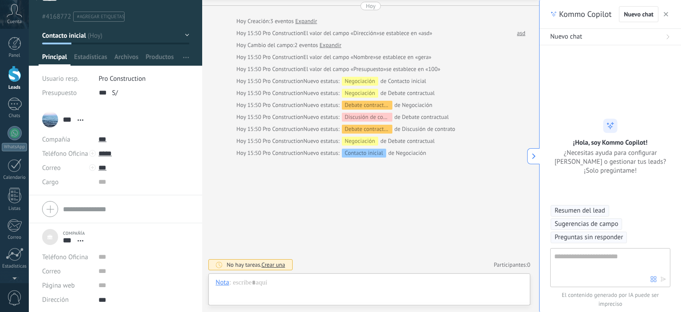
type textarea "***"
type input "***"
click at [73, 206] on input "text" at bounding box center [126, 199] width 126 height 14
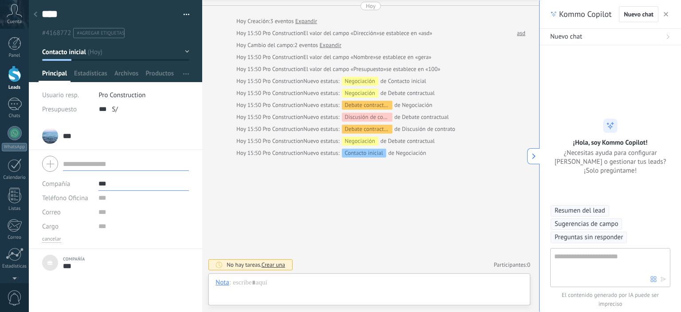
click at [76, 133] on div "*** asd *** asd Apellido Abrir detalle Copie el nombre Desatar" at bounding box center [115, 136] width 147 height 22
click at [105, 127] on div "*** asd *** asd Apellido Abrir detalle Copie el nombre Desatar" at bounding box center [115, 136] width 147 height 22
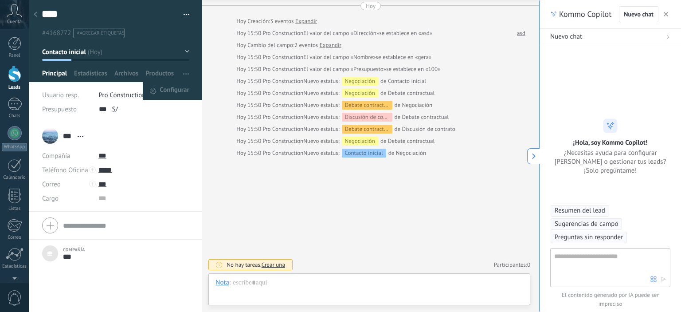
click at [242, 200] on div "Buscar Carga más [DATE] [DATE] Creación: 3 eventos Expandir [DATE] 15:50 Pro Co…" at bounding box center [370, 140] width 337 height 343
click at [31, 19] on div at bounding box center [35, 14] width 12 height 17
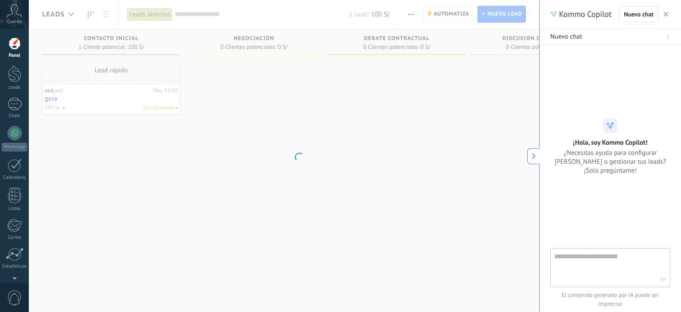
click at [96, 168] on body ".abccls-1,.abccls-2{fill-rule:evenodd}.abccls-2{fill:#fff} .abfcls-1{fill:none}…" at bounding box center [340, 156] width 681 height 312
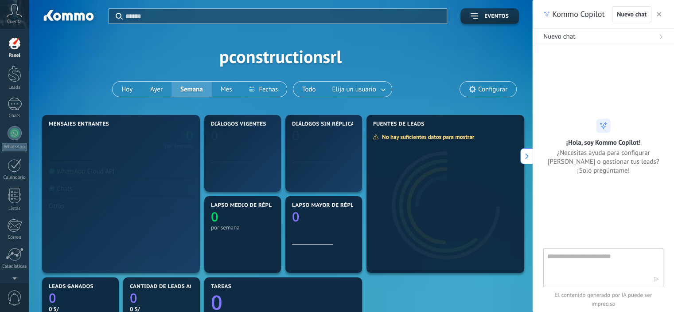
click at [60, 108] on div "Aplicar Eventos pconstructionsrl [DATE] [DATE] Semana Mes Todo Elija un usuario…" at bounding box center [280, 56] width 477 height 113
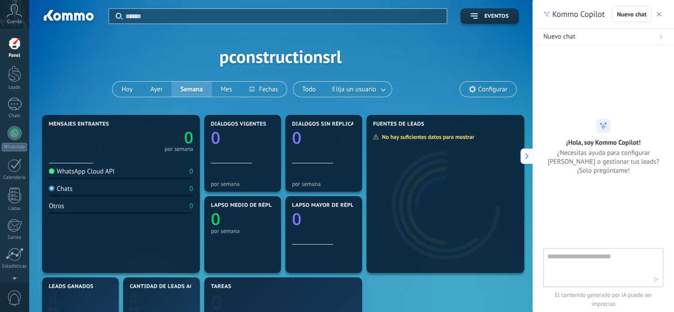
click at [21, 51] on link "Panel" at bounding box center [14, 48] width 29 height 22
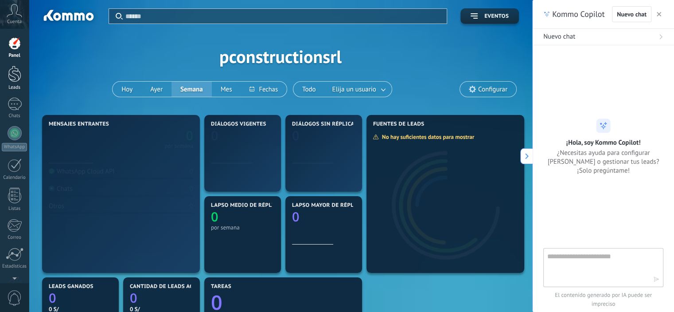
click at [16, 86] on div "Leads" at bounding box center [15, 88] width 26 height 6
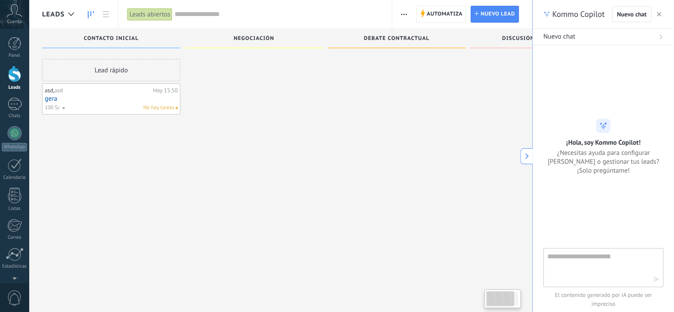
click at [55, 97] on link "gera" at bounding box center [111, 99] width 133 height 8
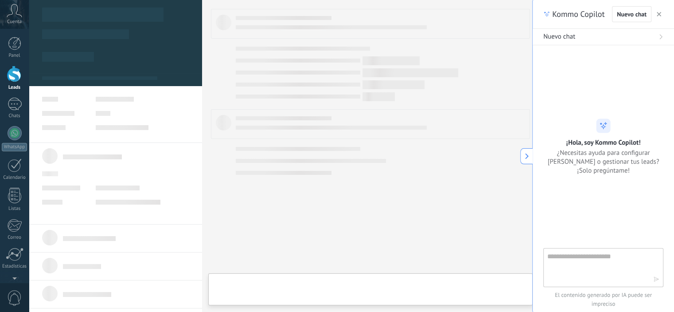
click at [55, 97] on link "gera" at bounding box center [111, 99] width 133 height 8
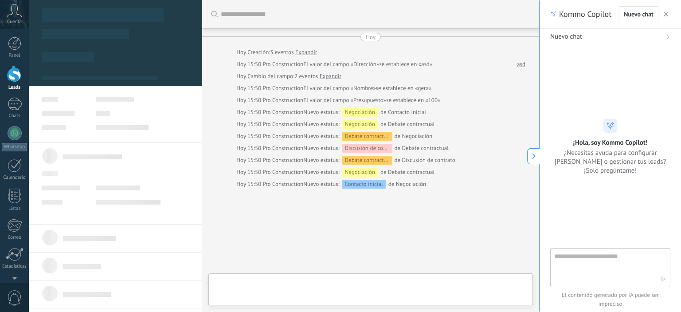
scroll to position [9, 0]
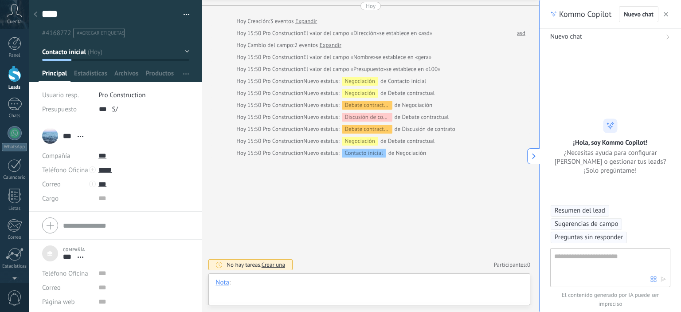
click at [239, 285] on div at bounding box center [369, 291] width 308 height 27
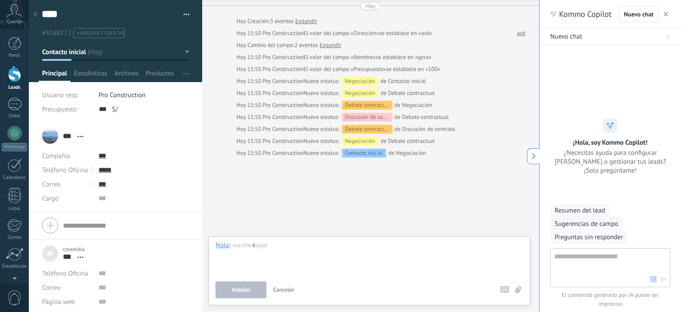
click at [36, 17] on use at bounding box center [36, 14] width 4 height 5
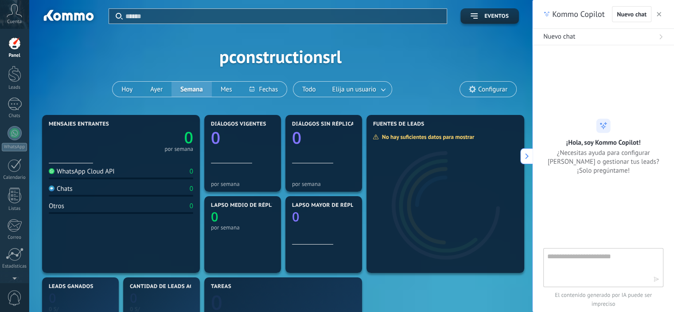
click at [1, 55] on link "Panel" at bounding box center [14, 48] width 29 height 22
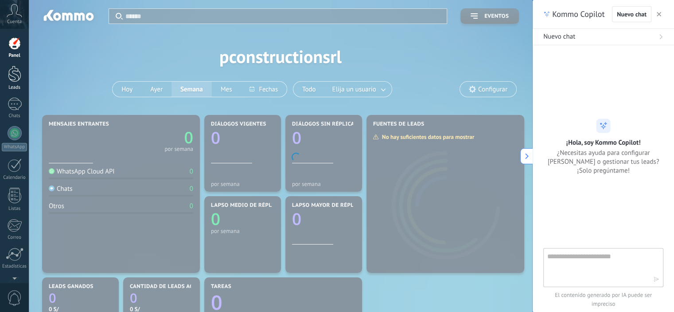
drag, startPoint x: 10, startPoint y: 46, endPoint x: 19, endPoint y: 80, distance: 35.4
click at [10, 46] on div at bounding box center [14, 43] width 13 height 13
click at [19, 80] on div at bounding box center [14, 74] width 13 height 16
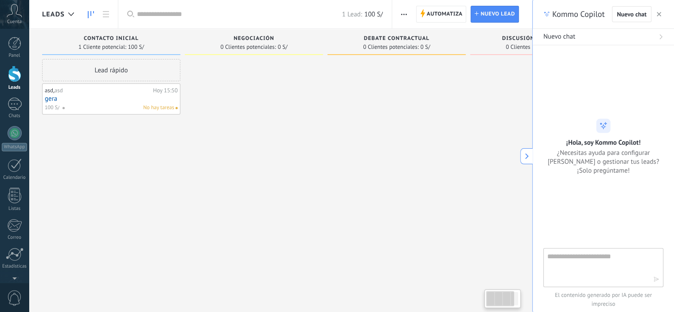
click at [127, 139] on div "Lead rápido asd, asd [DATE] 15:50 gera 100 S/ No hay tareas" at bounding box center [111, 157] width 138 height 196
click at [104, 106] on div "No hay tareas" at bounding box center [118, 108] width 112 height 8
click at [88, 100] on link "gera" at bounding box center [111, 99] width 133 height 8
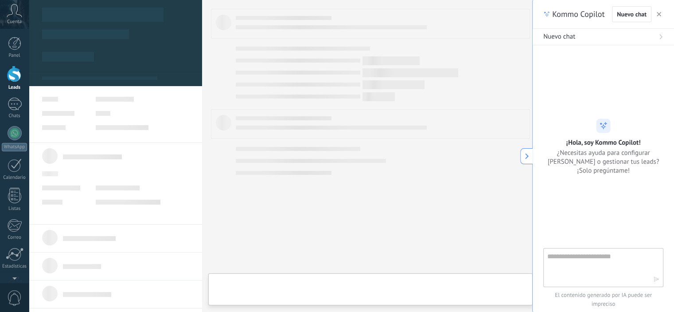
click at [88, 100] on link "gera" at bounding box center [111, 99] width 133 height 8
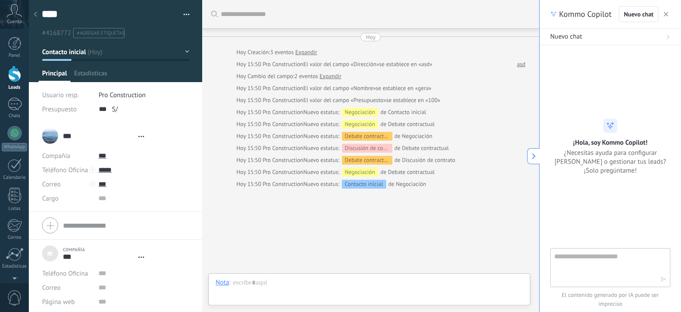
type textarea "***"
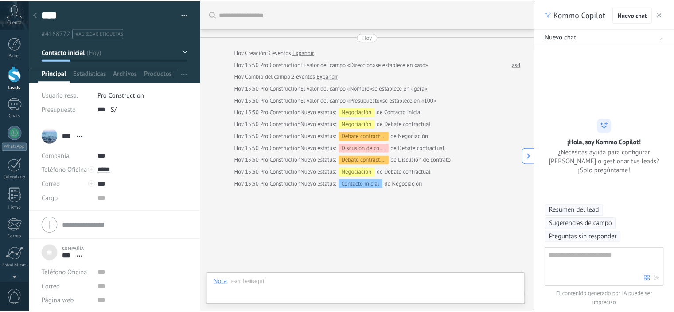
scroll to position [31, 0]
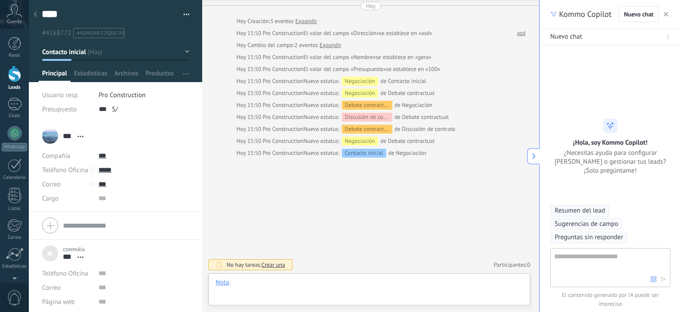
click at [287, 283] on div at bounding box center [369, 291] width 308 height 27
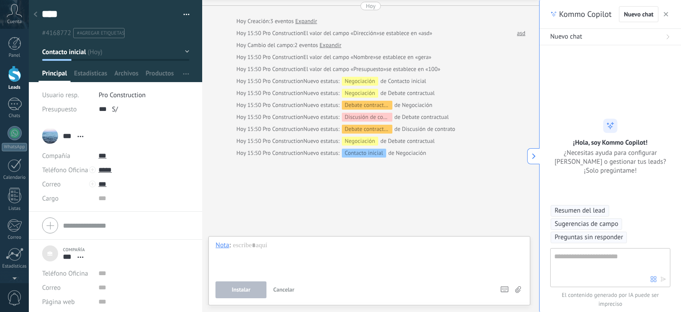
drag, startPoint x: 34, startPoint y: 16, endPoint x: 89, endPoint y: 31, distance: 57.1
click at [34, 16] on icon at bounding box center [36, 14] width 4 height 5
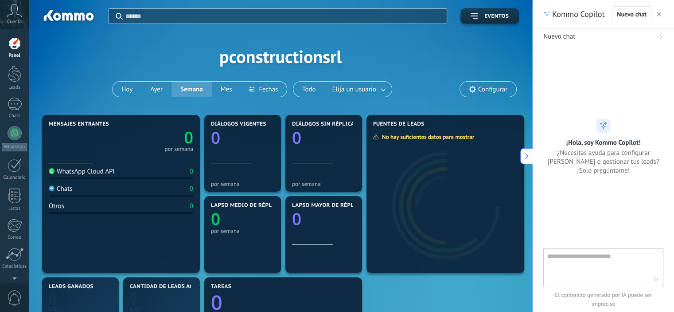
click at [8, 47] on div at bounding box center [14, 43] width 13 height 13
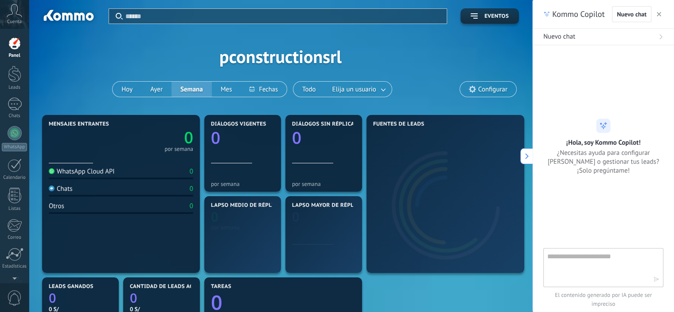
click at [13, 15] on icon at bounding box center [15, 10] width 16 height 13
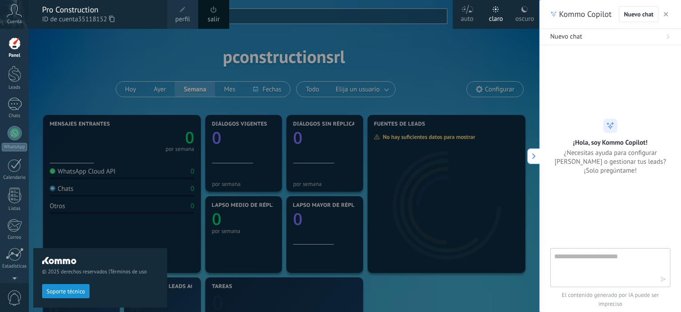
click at [16, 46] on div at bounding box center [14, 43] width 13 height 13
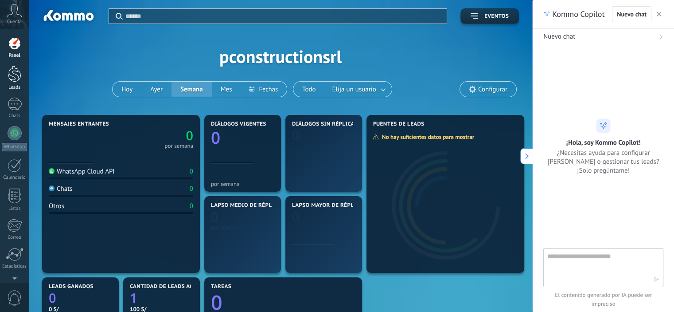
click at [16, 81] on div at bounding box center [14, 74] width 13 height 16
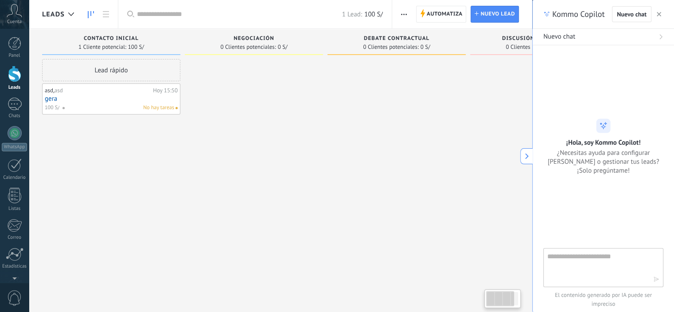
click at [268, 156] on div at bounding box center [254, 157] width 138 height 196
click at [100, 94] on div "asd, asd" at bounding box center [98, 90] width 106 height 7
click at [10, 254] on div at bounding box center [15, 253] width 18 height 13
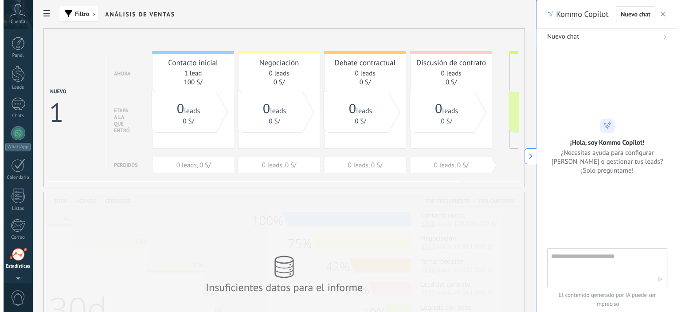
scroll to position [57, 0]
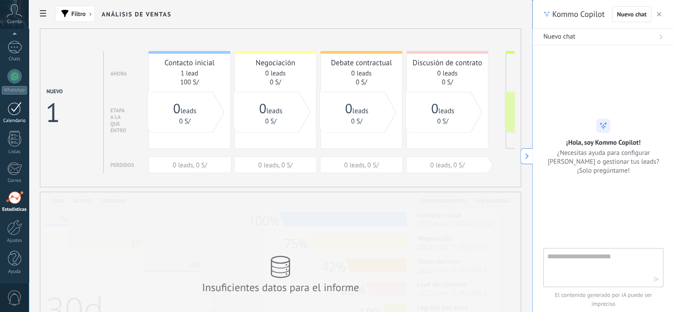
click at [9, 112] on div at bounding box center [15, 109] width 14 height 14
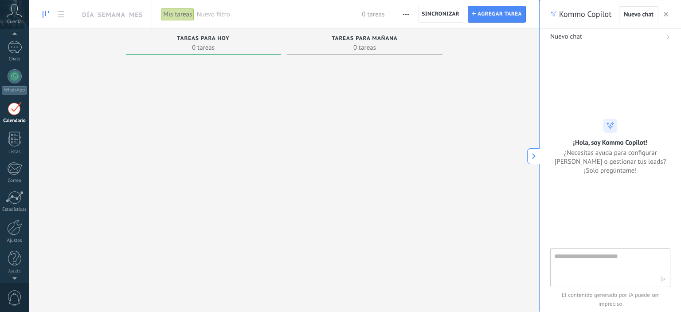
scroll to position [25, 0]
click at [158, 43] on span "0 tareas" at bounding box center [203, 47] width 146 height 9
click at [238, 47] on span "0 tareas" at bounding box center [203, 47] width 146 height 9
click at [177, 36] on span "Tareas para hoy" at bounding box center [203, 38] width 53 height 6
click at [185, 35] on div "Tareas para [DATE] 0 tareas" at bounding box center [203, 42] width 155 height 26
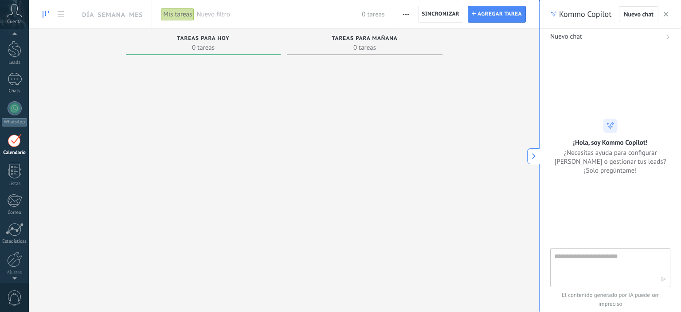
click at [391, 47] on span "0 tareas" at bounding box center [365, 47] width 146 height 9
click at [246, 57] on div "Tareas para [DATE] 0 tareas" at bounding box center [203, 44] width 155 height 30
click at [181, 8] on div "Mis tareas" at bounding box center [177, 14] width 33 height 13
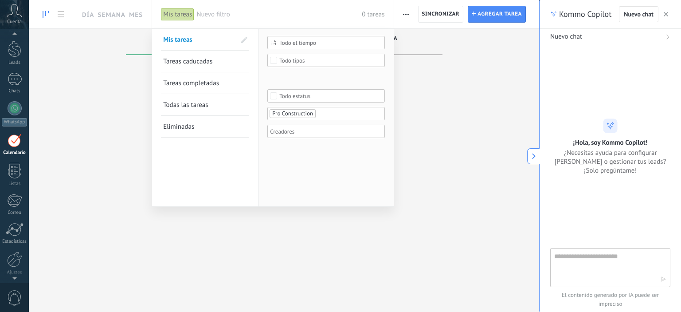
click at [96, 15] on div at bounding box center [340, 156] width 681 height 312
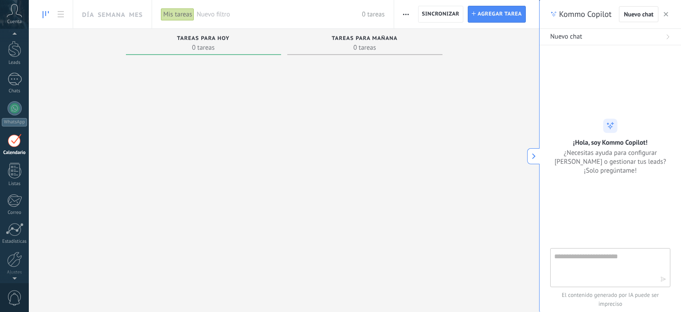
click at [96, 14] on div "Día Semana Mes" at bounding box center [110, 14] width 74 height 28
click at [181, 16] on div "Mis tareas" at bounding box center [177, 14] width 33 height 13
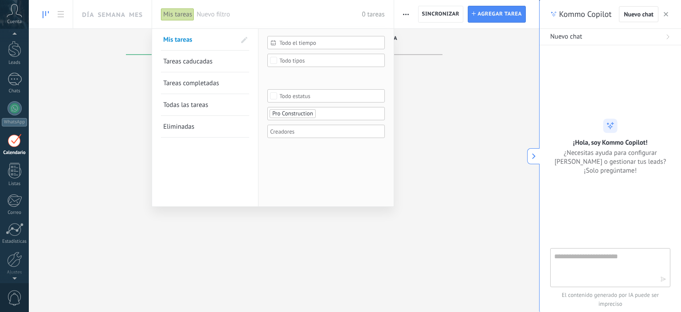
click at [200, 104] on span "Todas las tareas" at bounding box center [185, 105] width 45 height 8
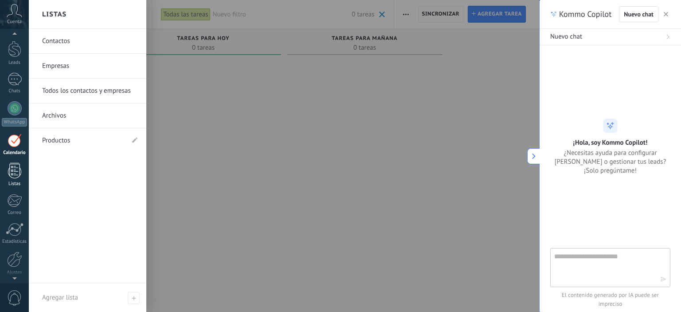
click at [14, 172] on div at bounding box center [14, 171] width 13 height 16
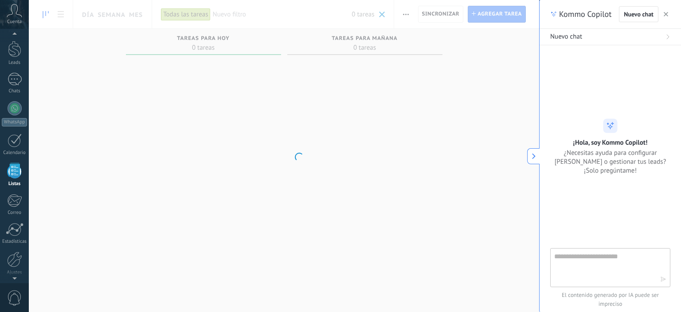
click at [14, 172] on div at bounding box center [14, 171] width 13 height 16
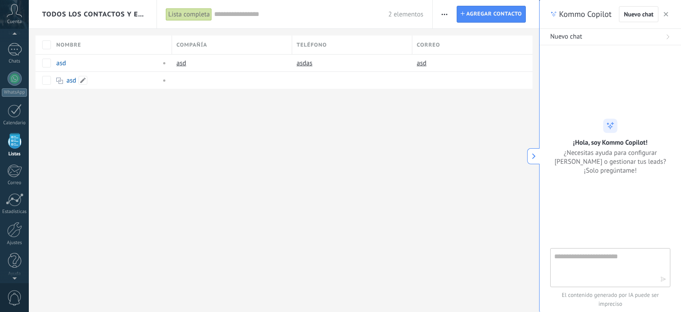
scroll to position [55, 0]
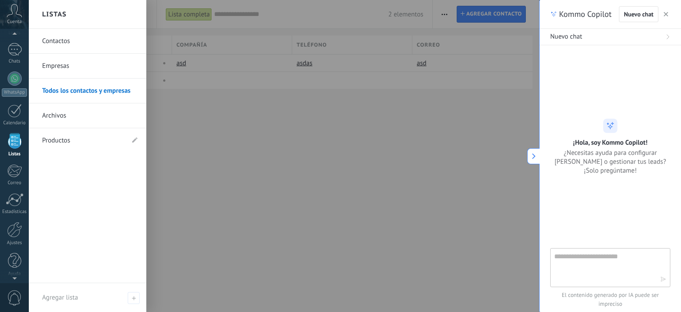
click at [20, 148] on link "Listas" at bounding box center [14, 145] width 29 height 24
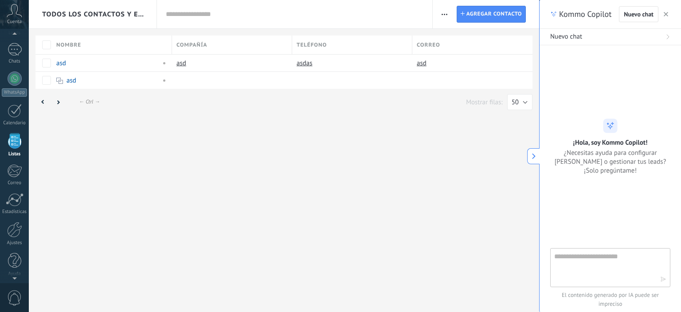
click at [20, 148] on link "Listas" at bounding box center [14, 145] width 29 height 24
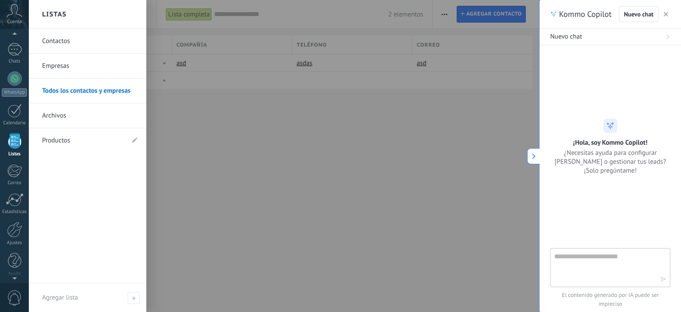
click at [11, 141] on div at bounding box center [14, 141] width 13 height 16
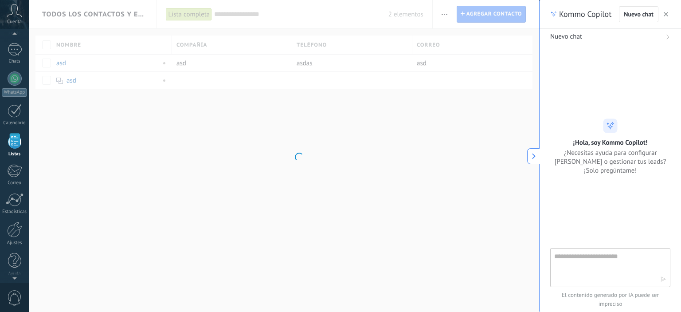
click at [11, 141] on div at bounding box center [14, 141] width 13 height 16
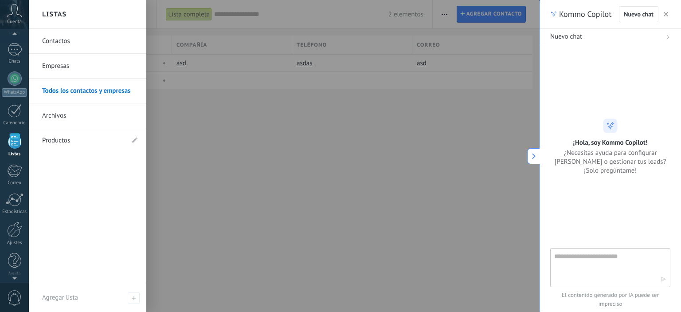
click at [71, 39] on link "Contactos" at bounding box center [89, 41] width 95 height 25
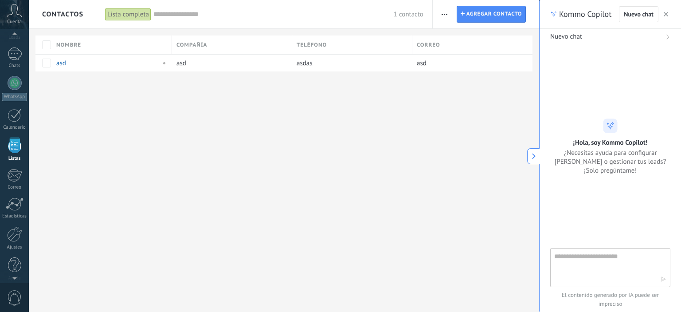
scroll to position [55, 0]
